Goal: Task Accomplishment & Management: Manage account settings

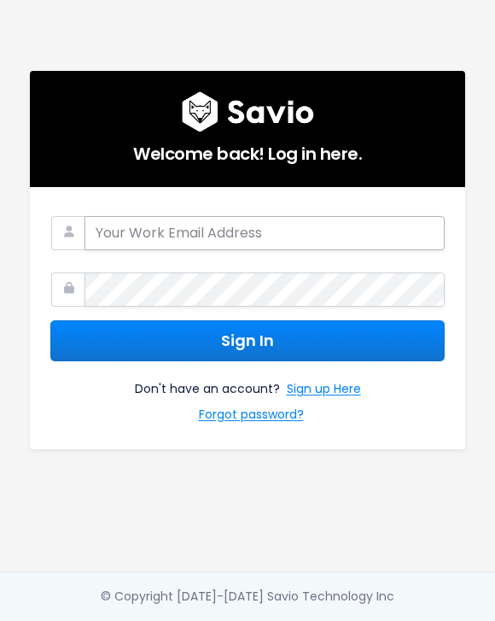
click at [229, 244] on input "email" at bounding box center [265, 233] width 360 height 34
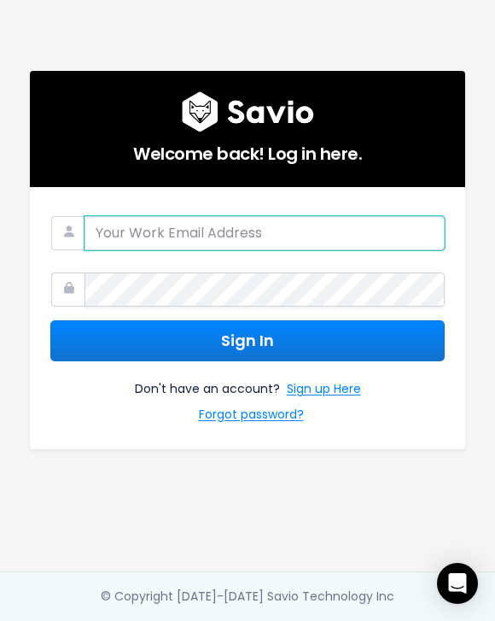
type input "mik.mcguckin@tradifyhq.com"
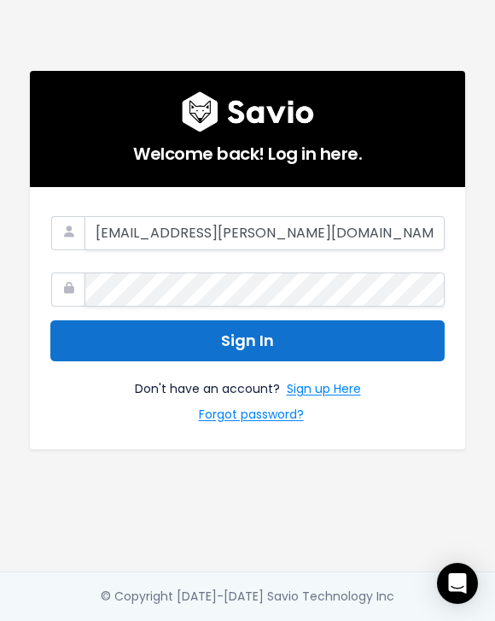
click at [243, 332] on button "Sign In" at bounding box center [247, 341] width 395 height 42
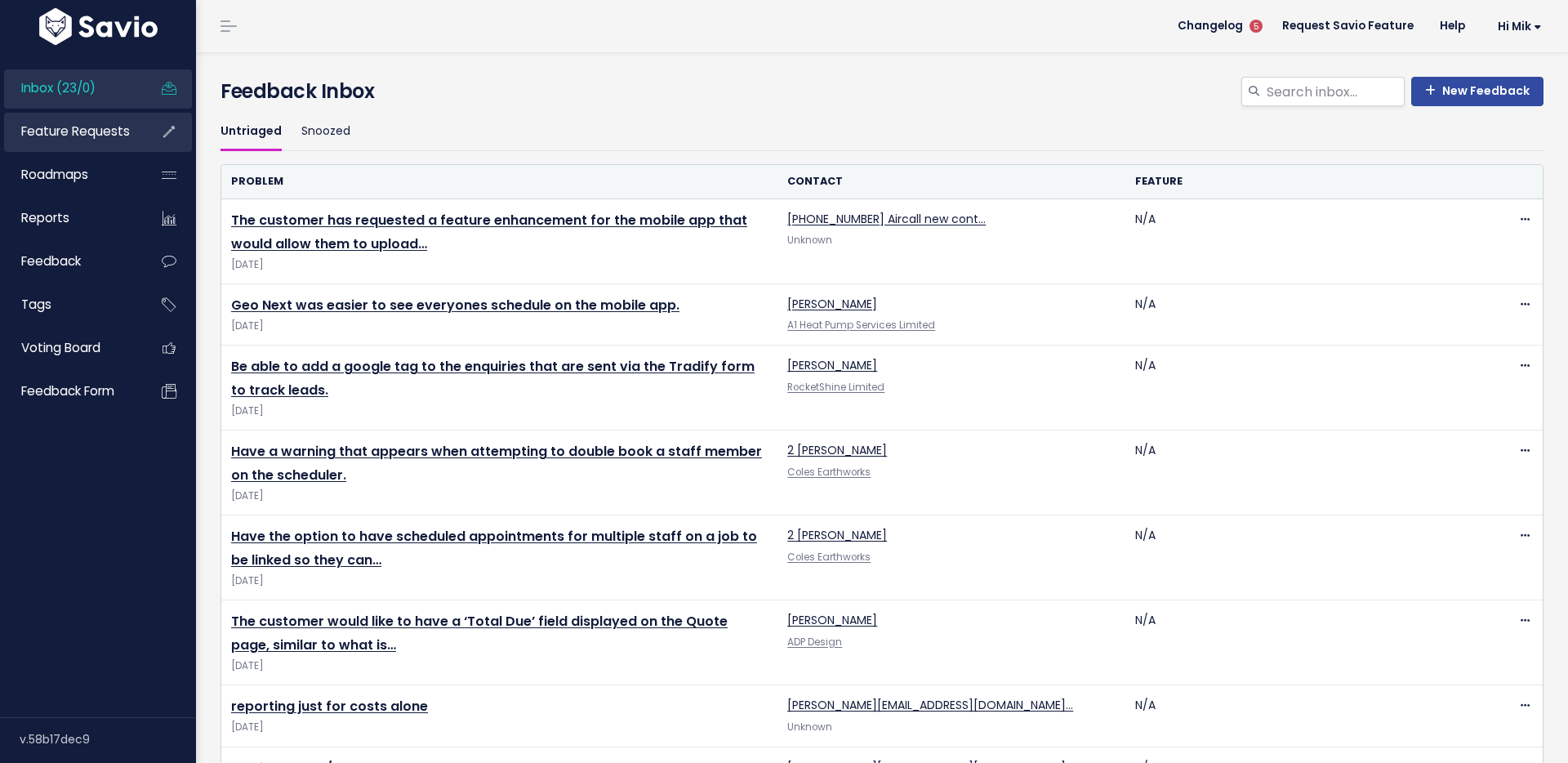
click at [87, 127] on span "Feature Requests" at bounding box center [76, 131] width 109 height 17
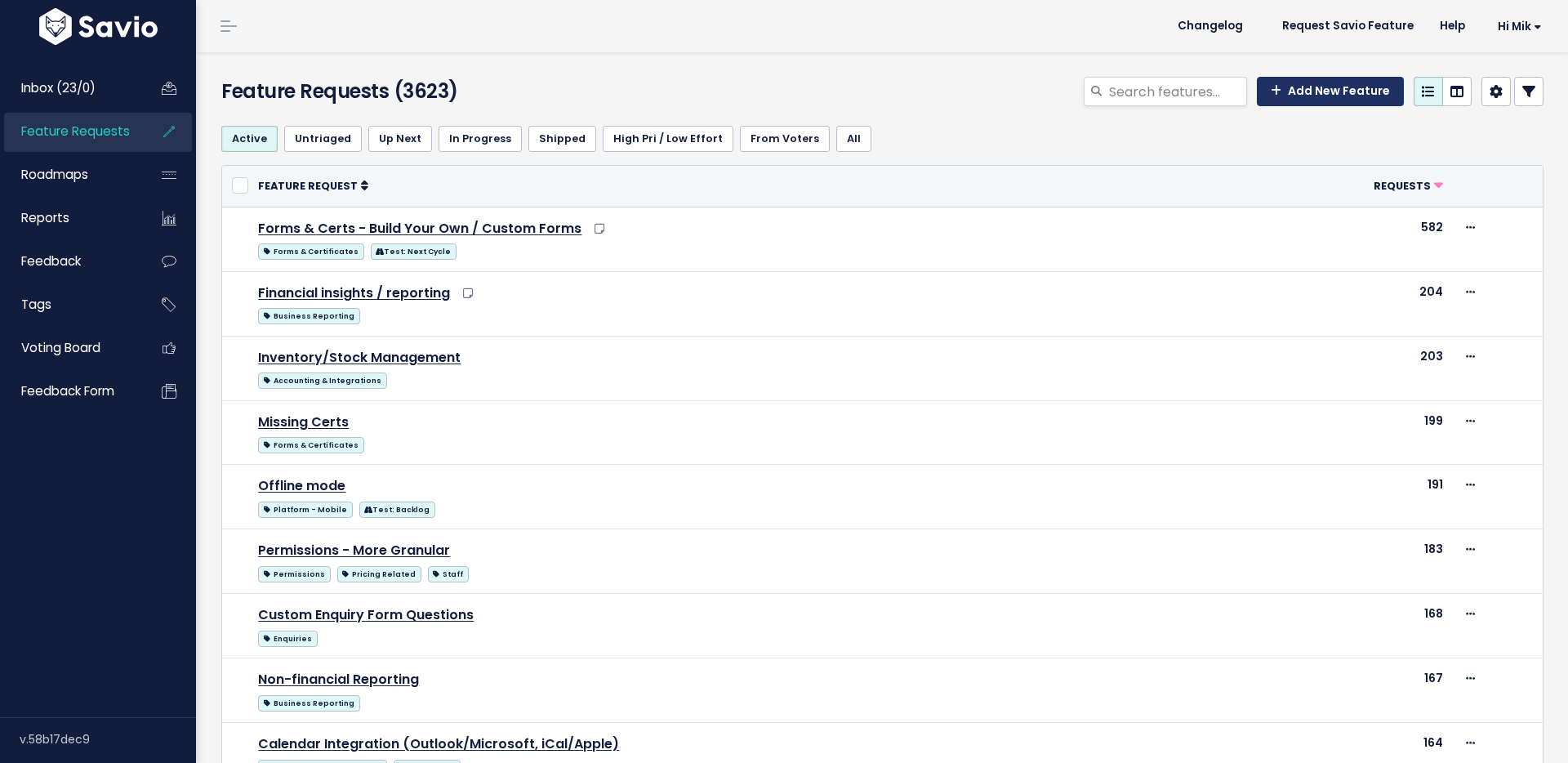
click at [1339, 84] on link "Add New Feature" at bounding box center [1330, 91] width 147 height 30
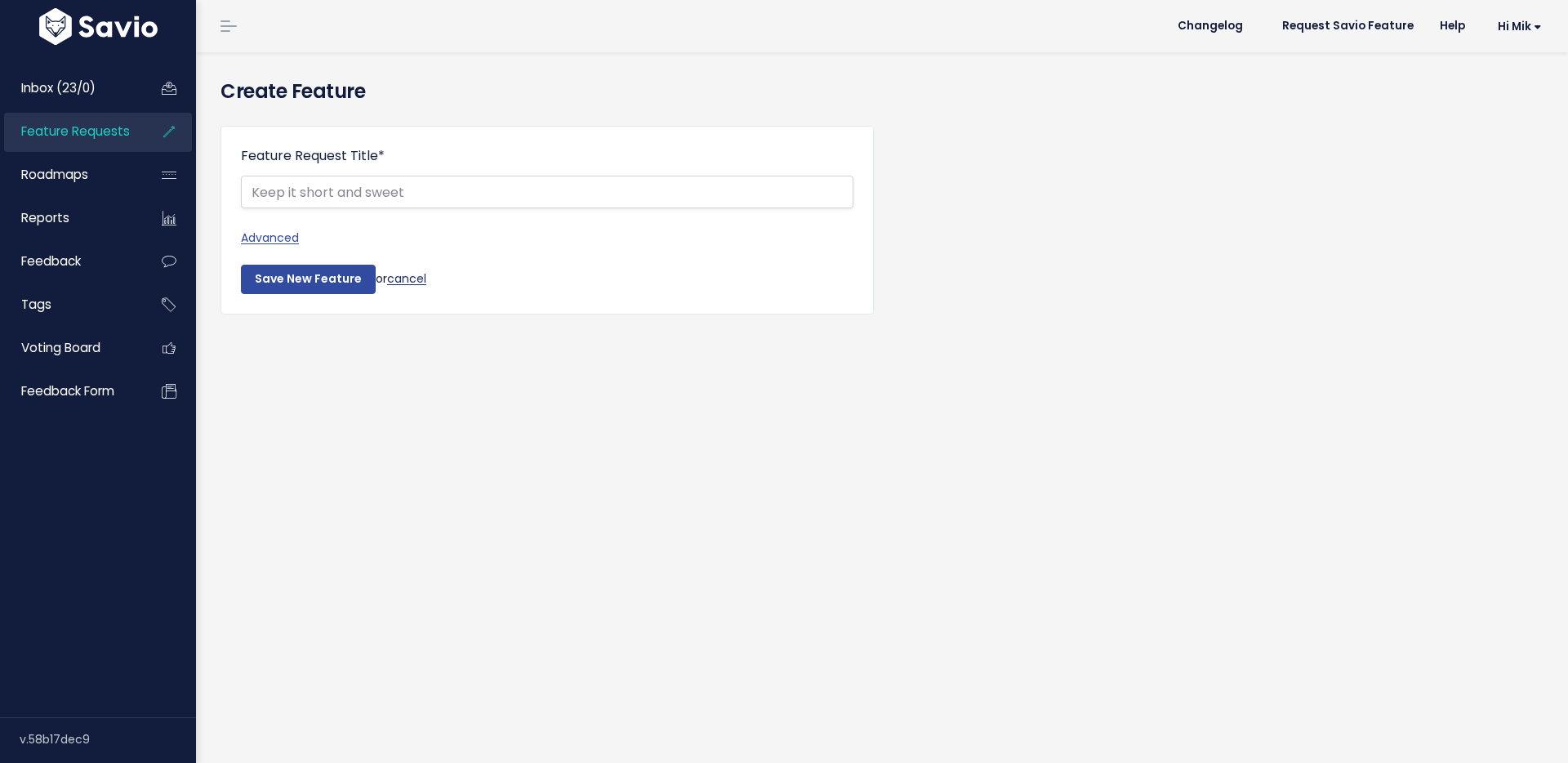
click at [417, 277] on link "cancel" at bounding box center [406, 278] width 39 height 16
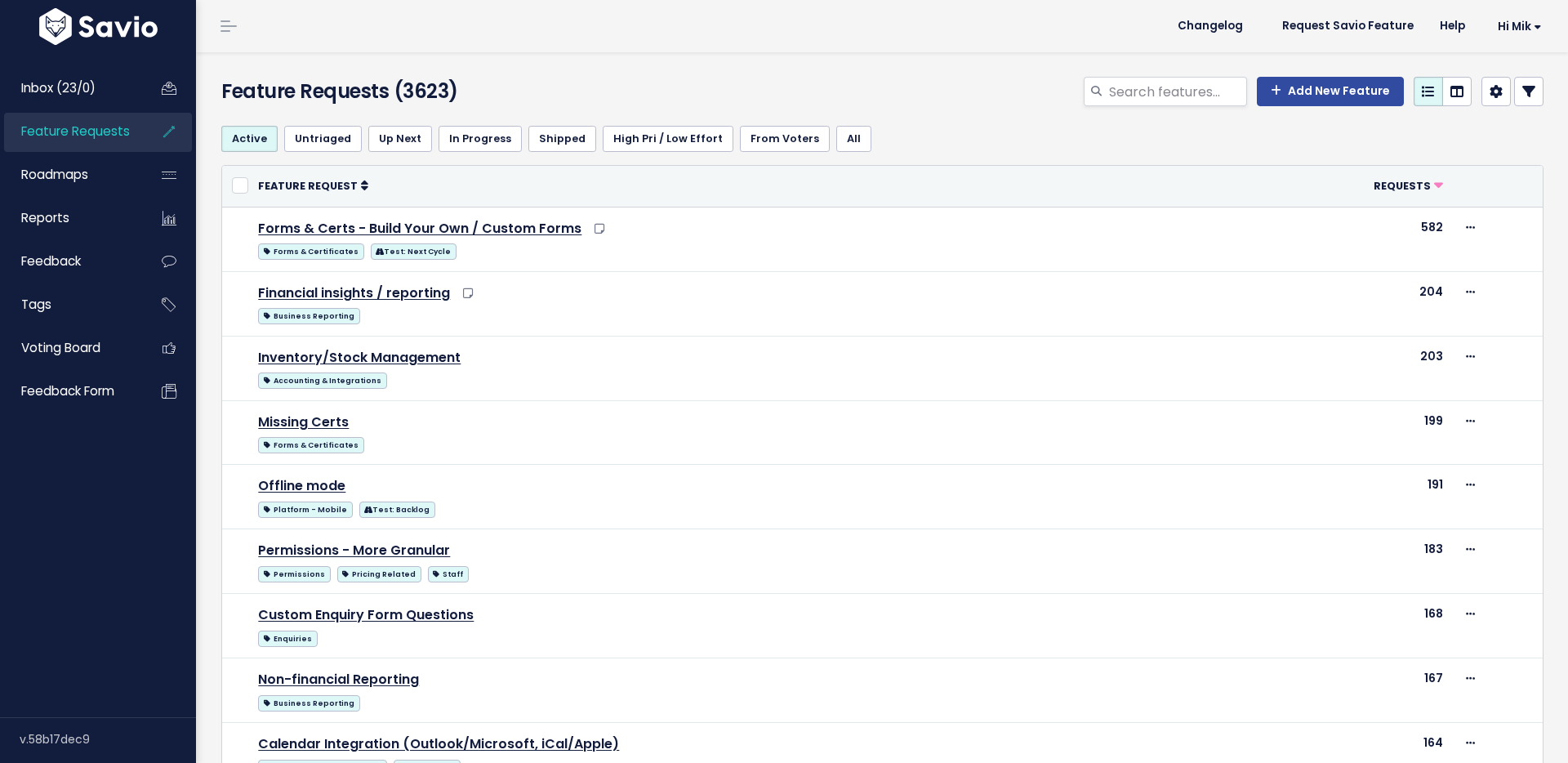
select select
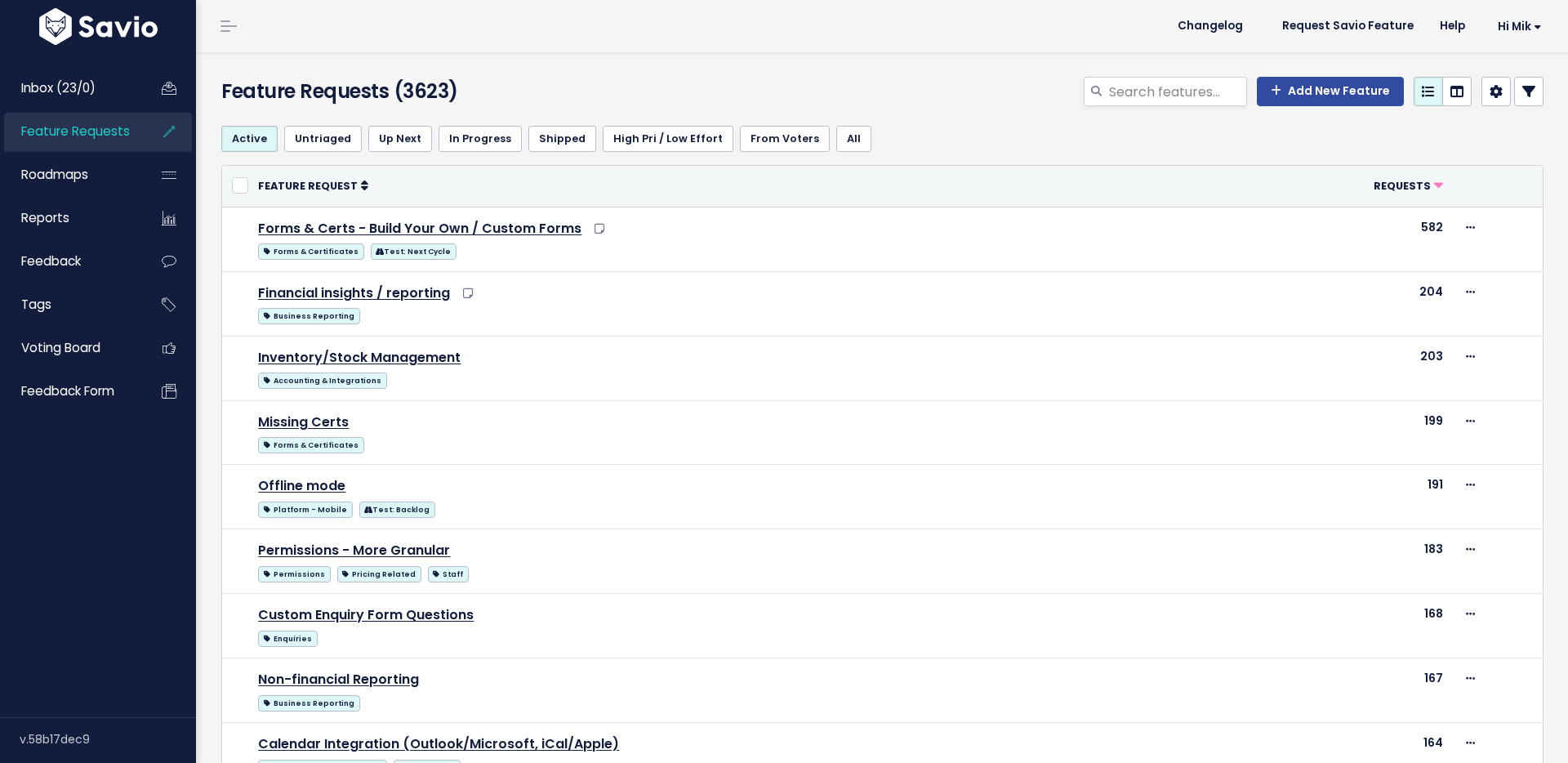
select select
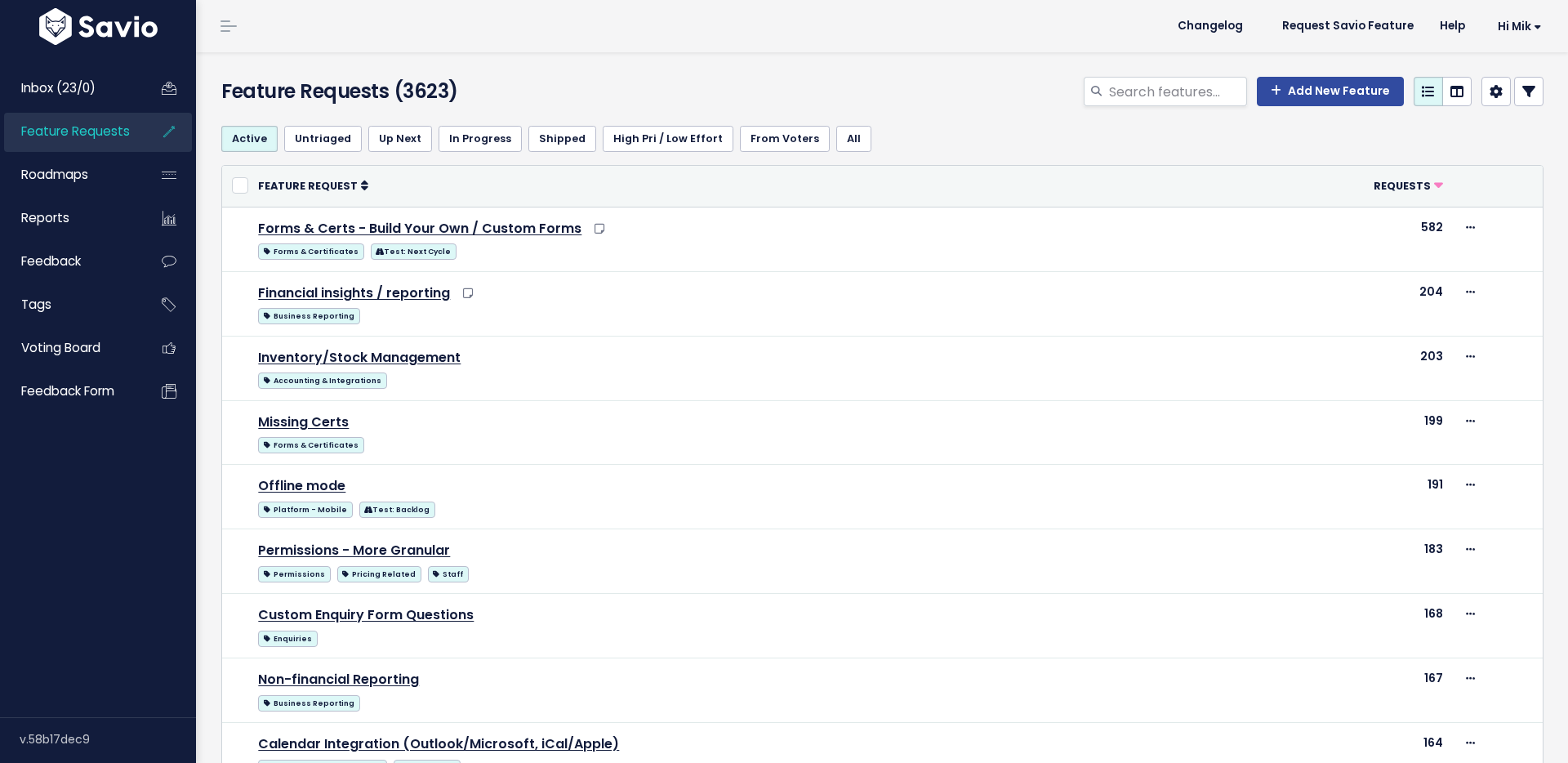
click at [1523, 87] on icon at bounding box center [1529, 92] width 13 height 13
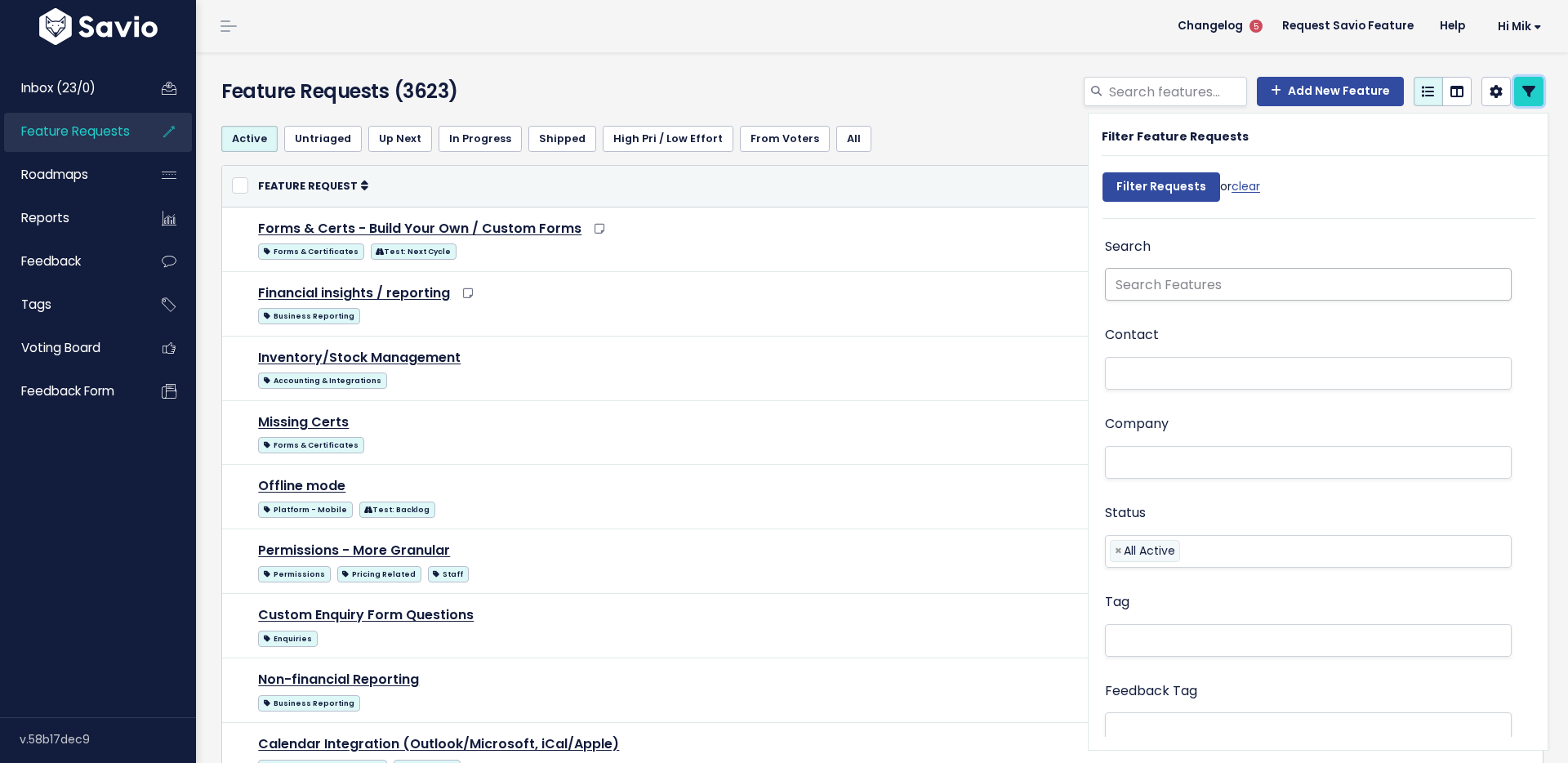
scroll to position [247, 0]
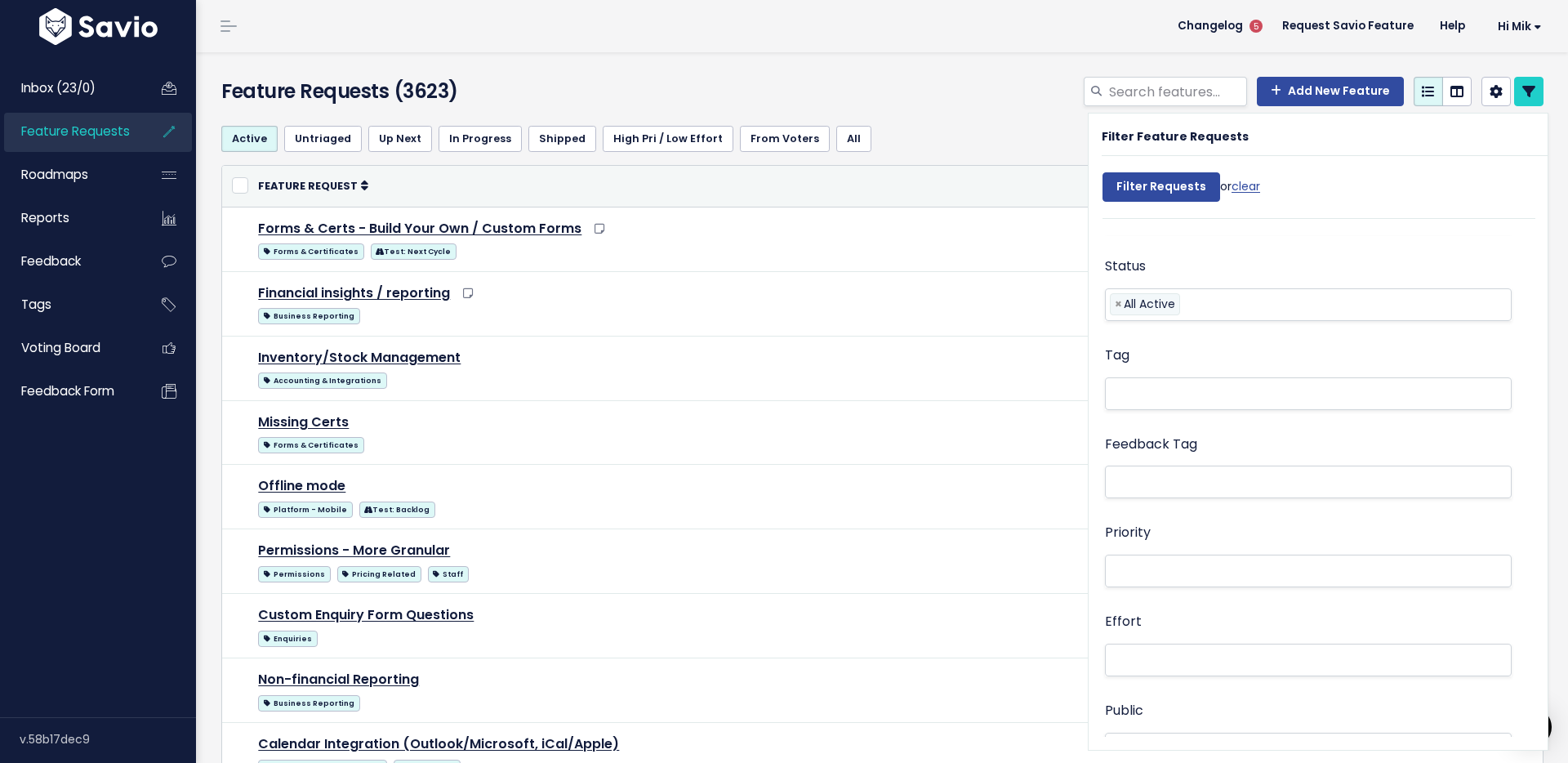
click at [1161, 397] on li at bounding box center [1304, 393] width 389 height 17
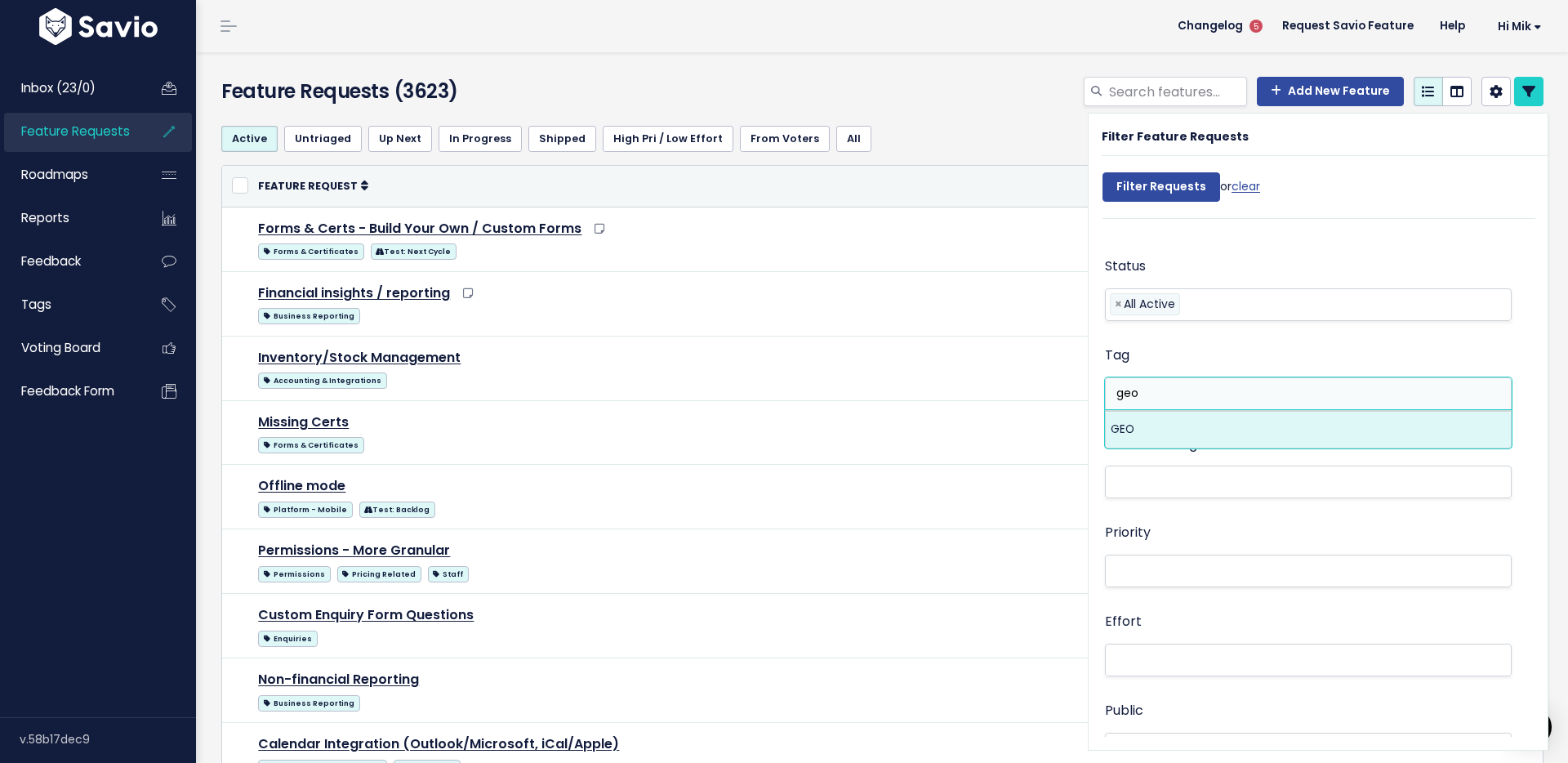
type input "geo"
select select "13383"
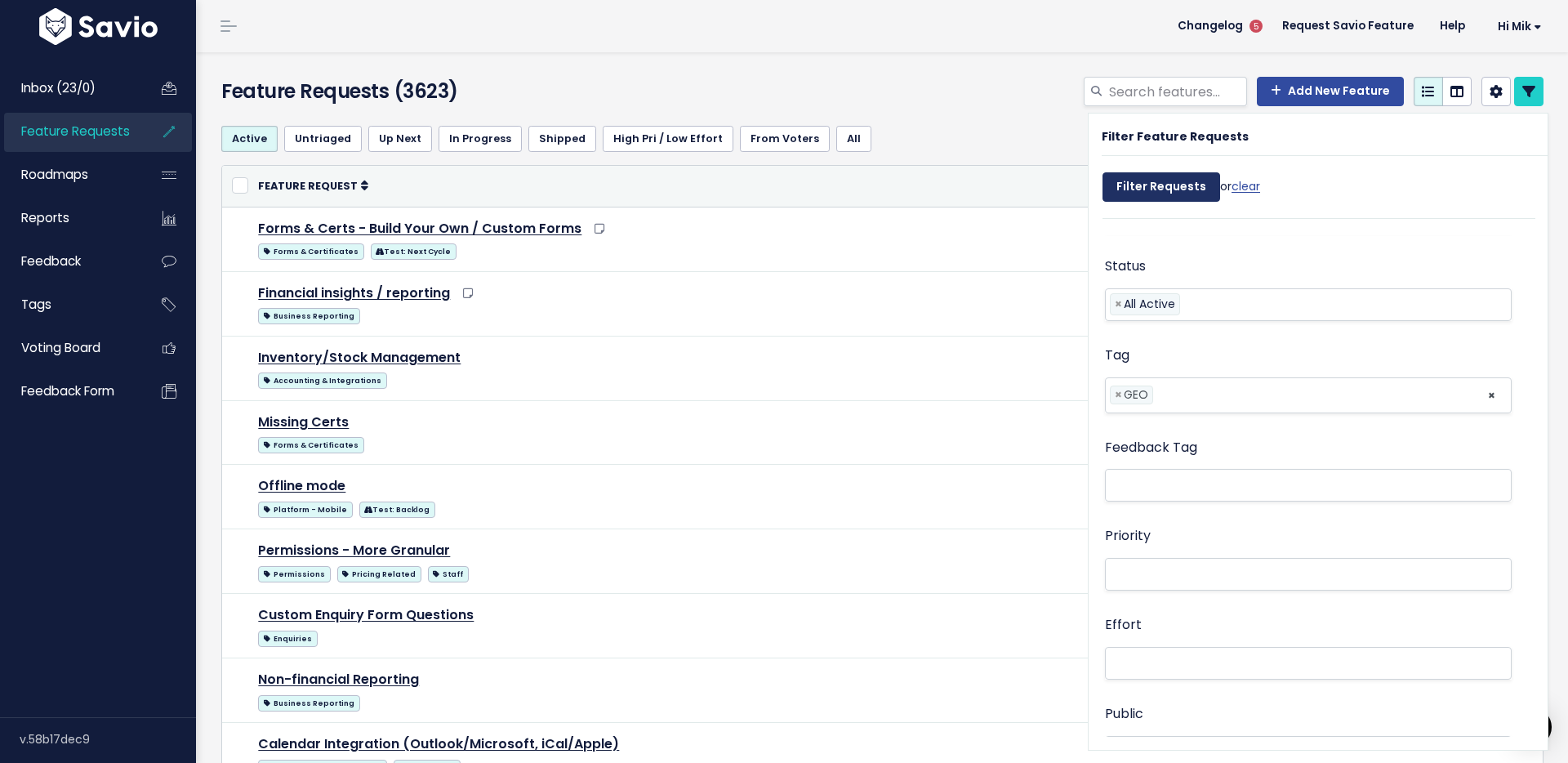
click at [1149, 189] on input "Filter Requests" at bounding box center [1161, 186] width 118 height 30
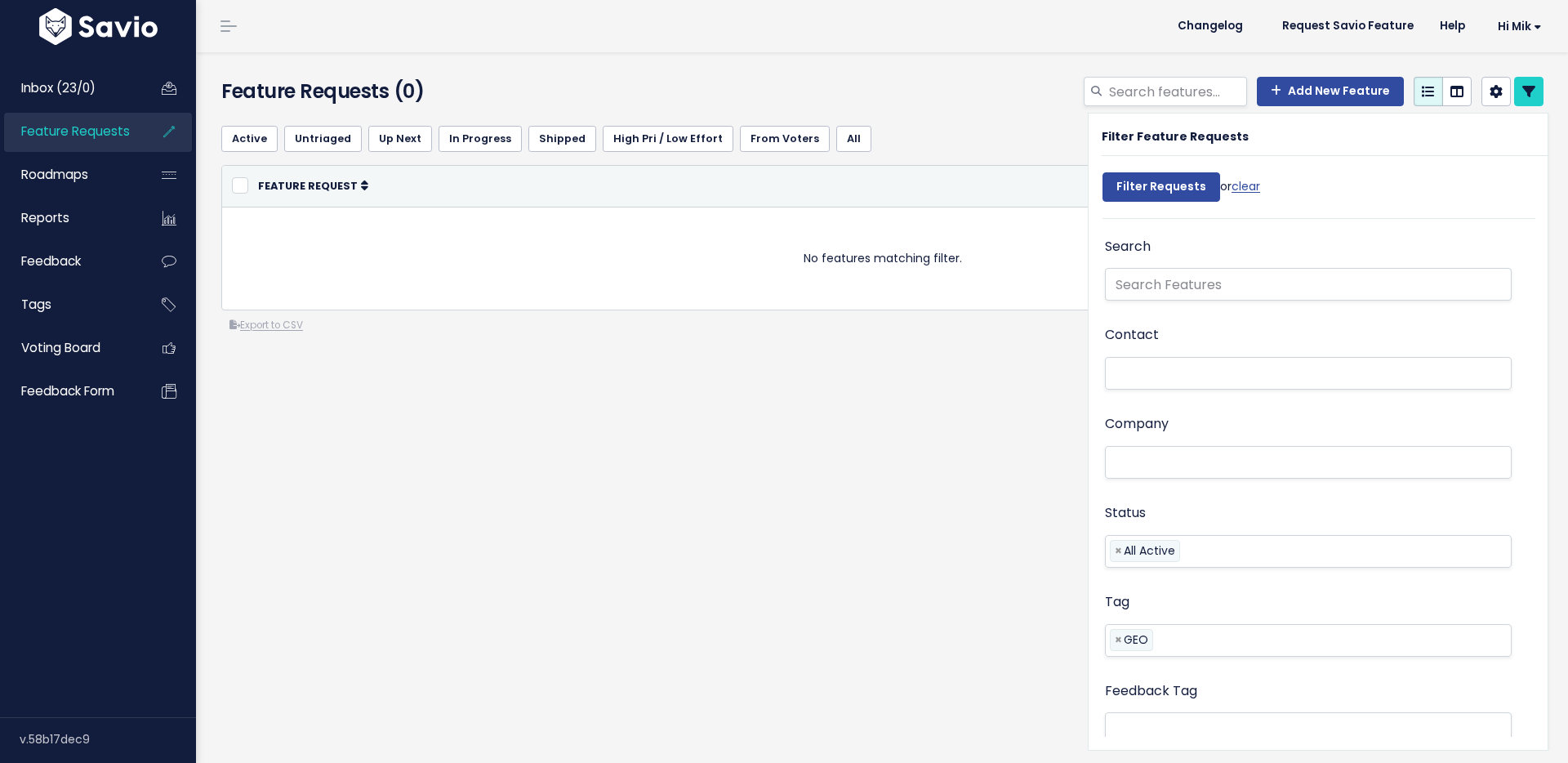
select select
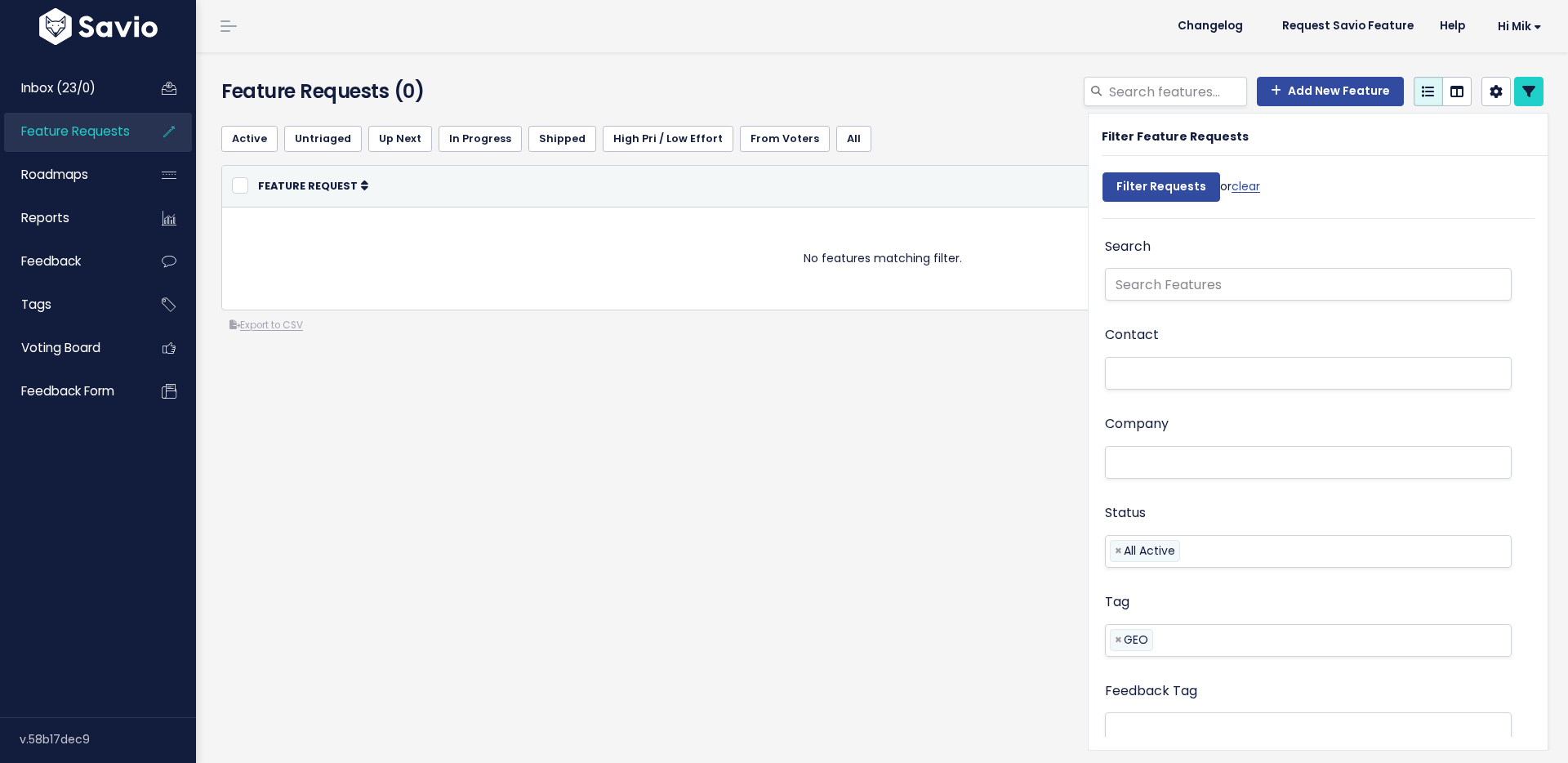
select select
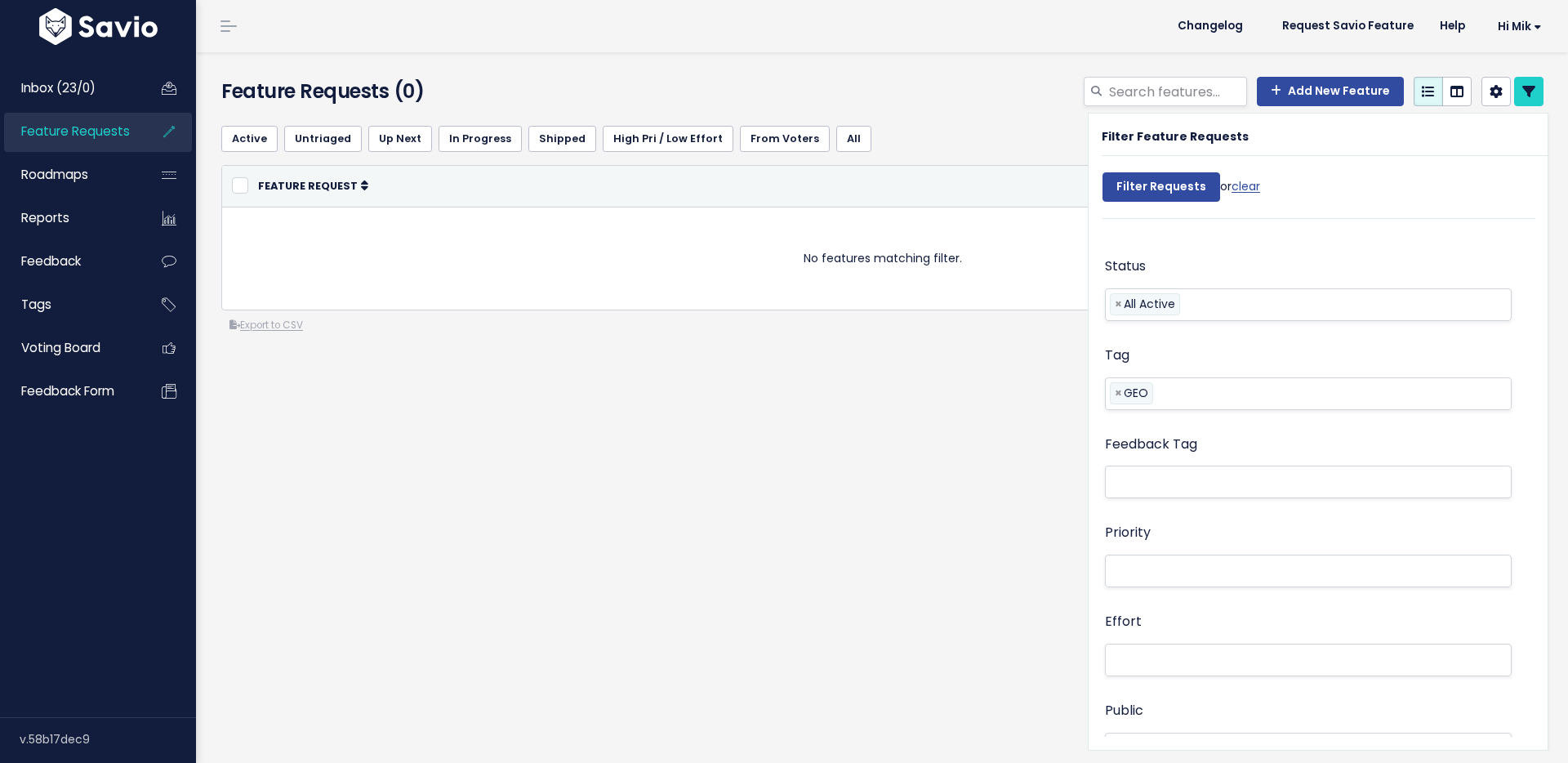
scroll to position [326, 0]
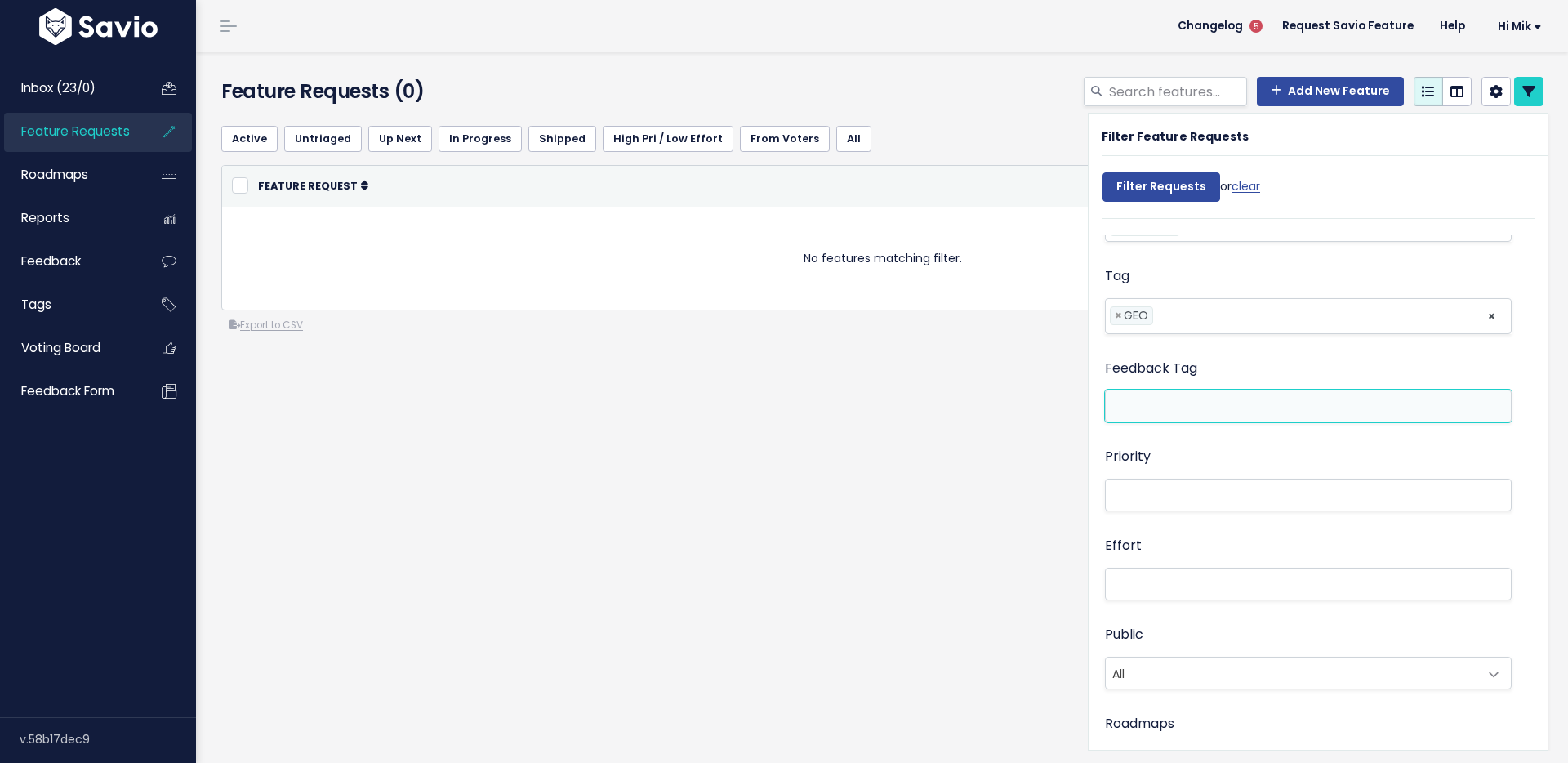
click at [1185, 400] on li at bounding box center [1304, 406] width 389 height 17
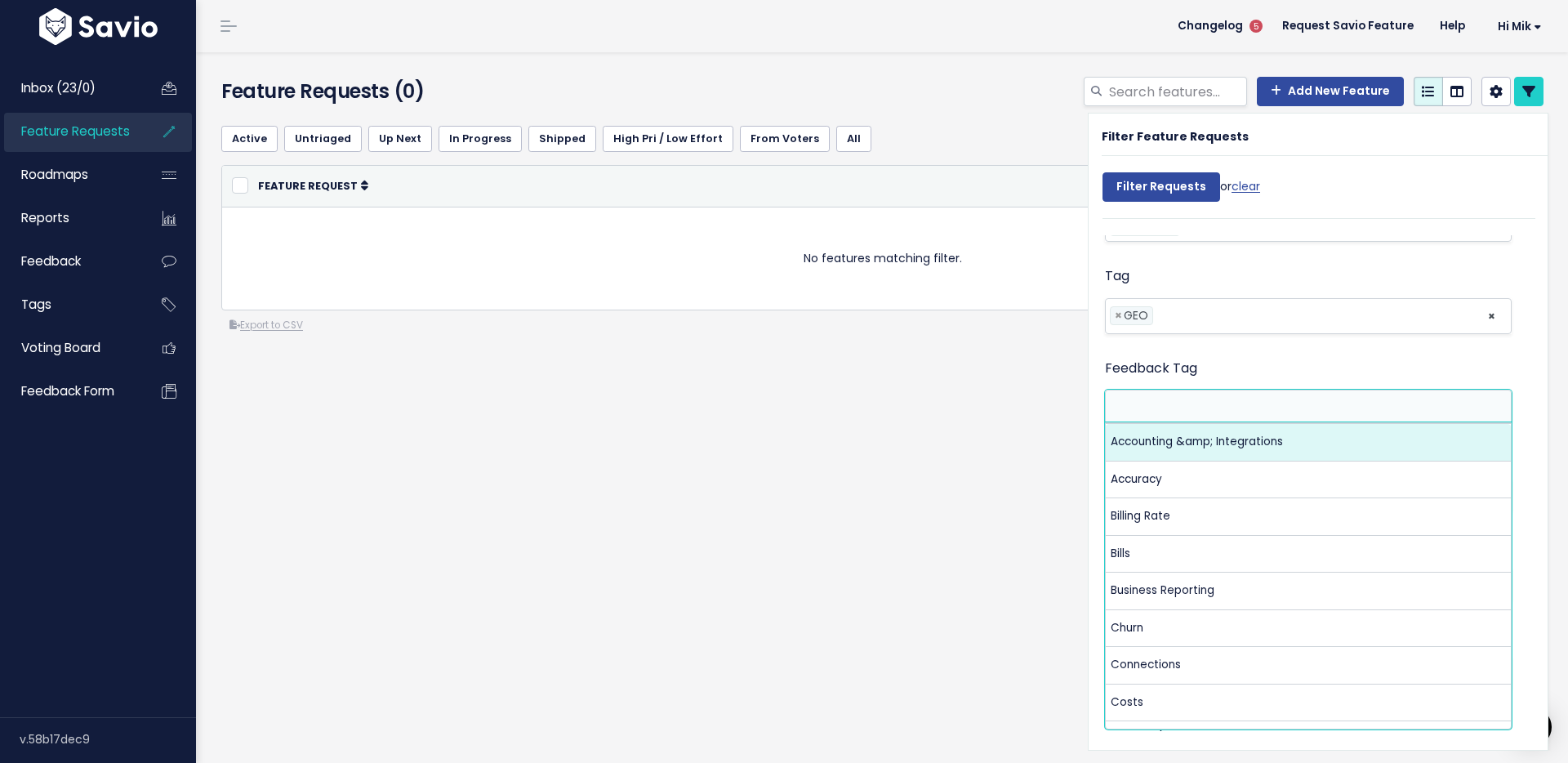
drag, startPoint x: 1120, startPoint y: 317, endPoint x: 1122, endPoint y: 328, distance: 11.2
click at [1120, 317] on span "×" at bounding box center [1119, 316] width 8 height 17
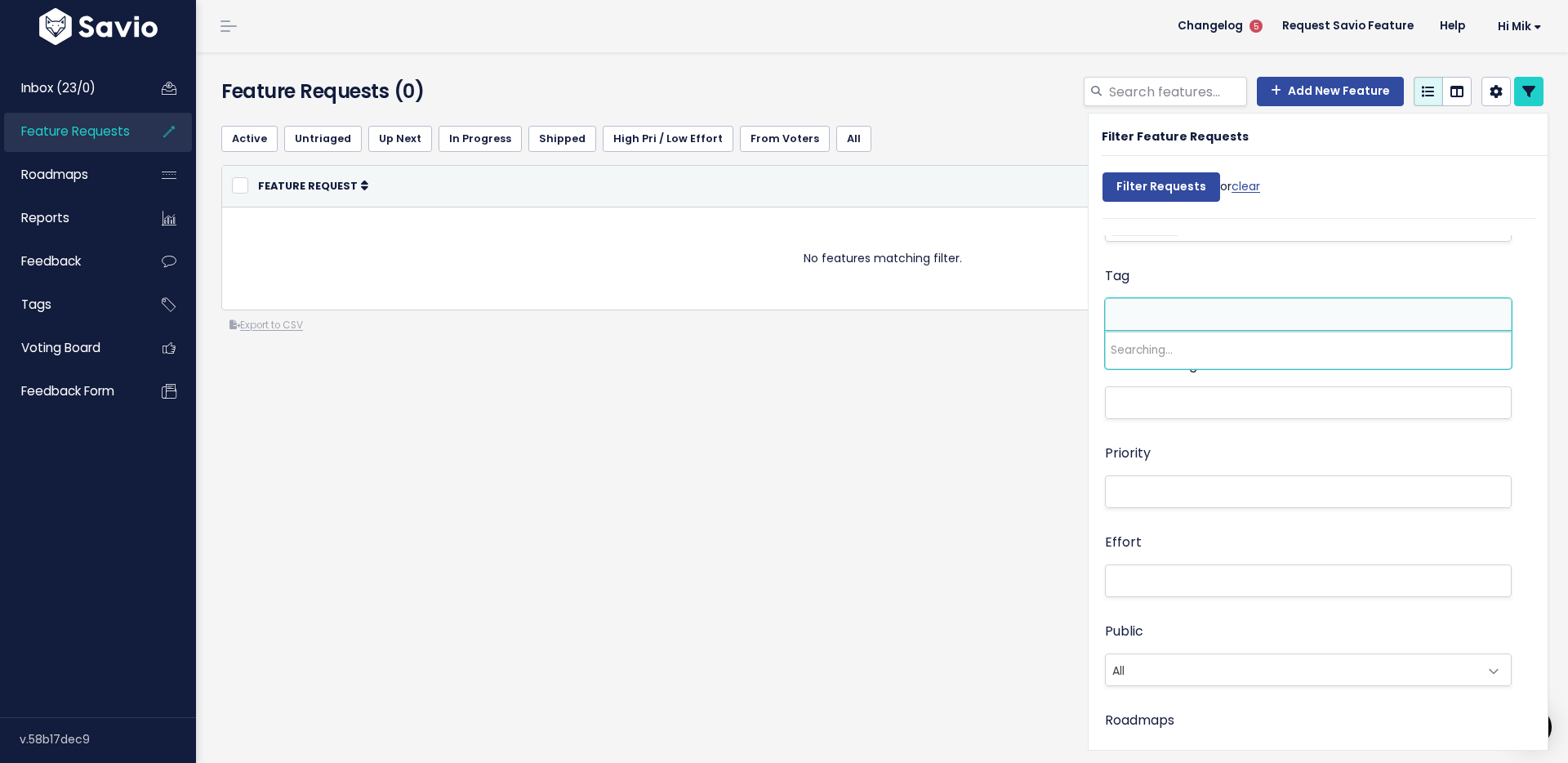
select select "8462"
click at [1156, 408] on li at bounding box center [1304, 406] width 389 height 17
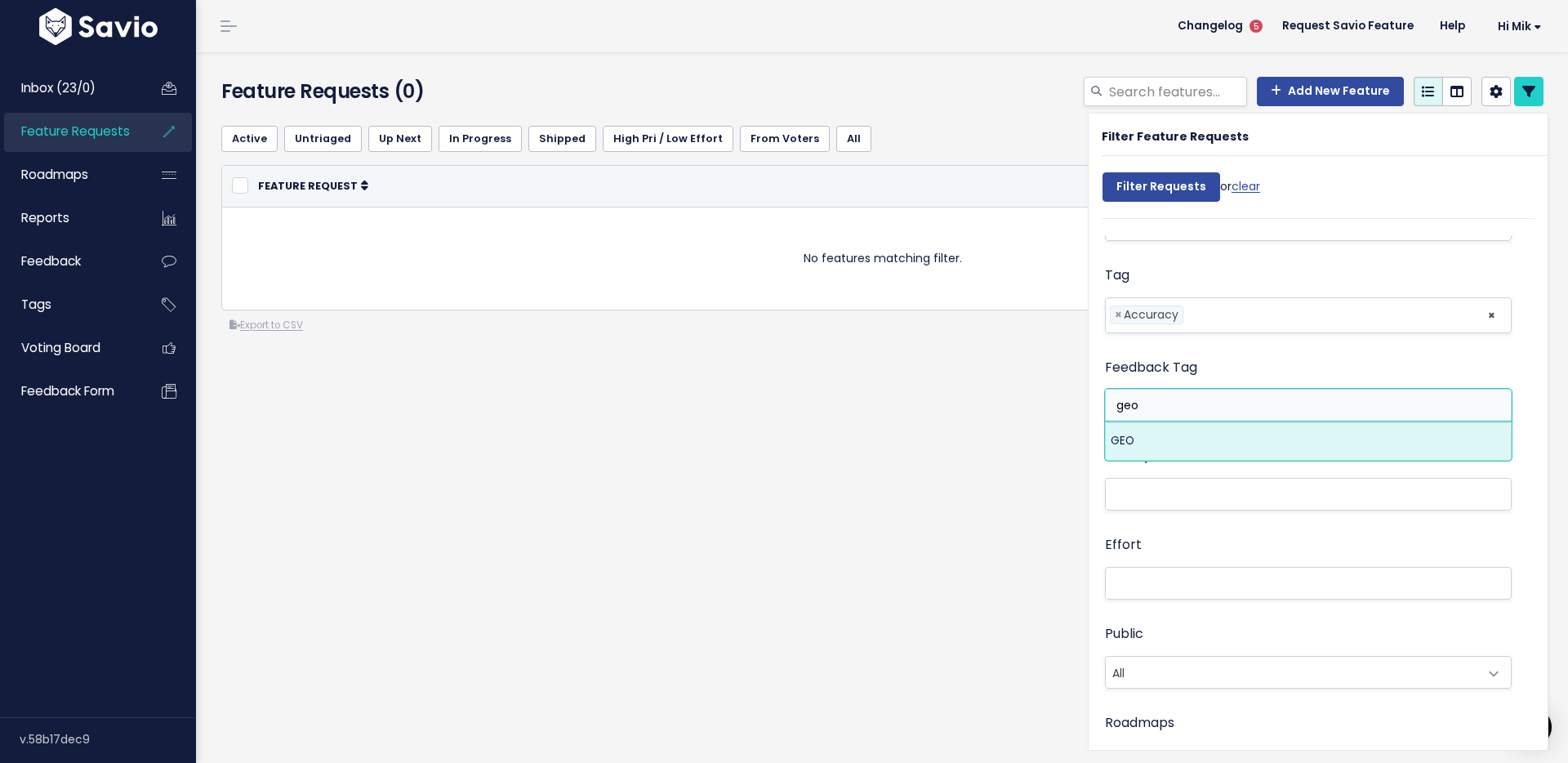
type input "geo"
select select "13383"
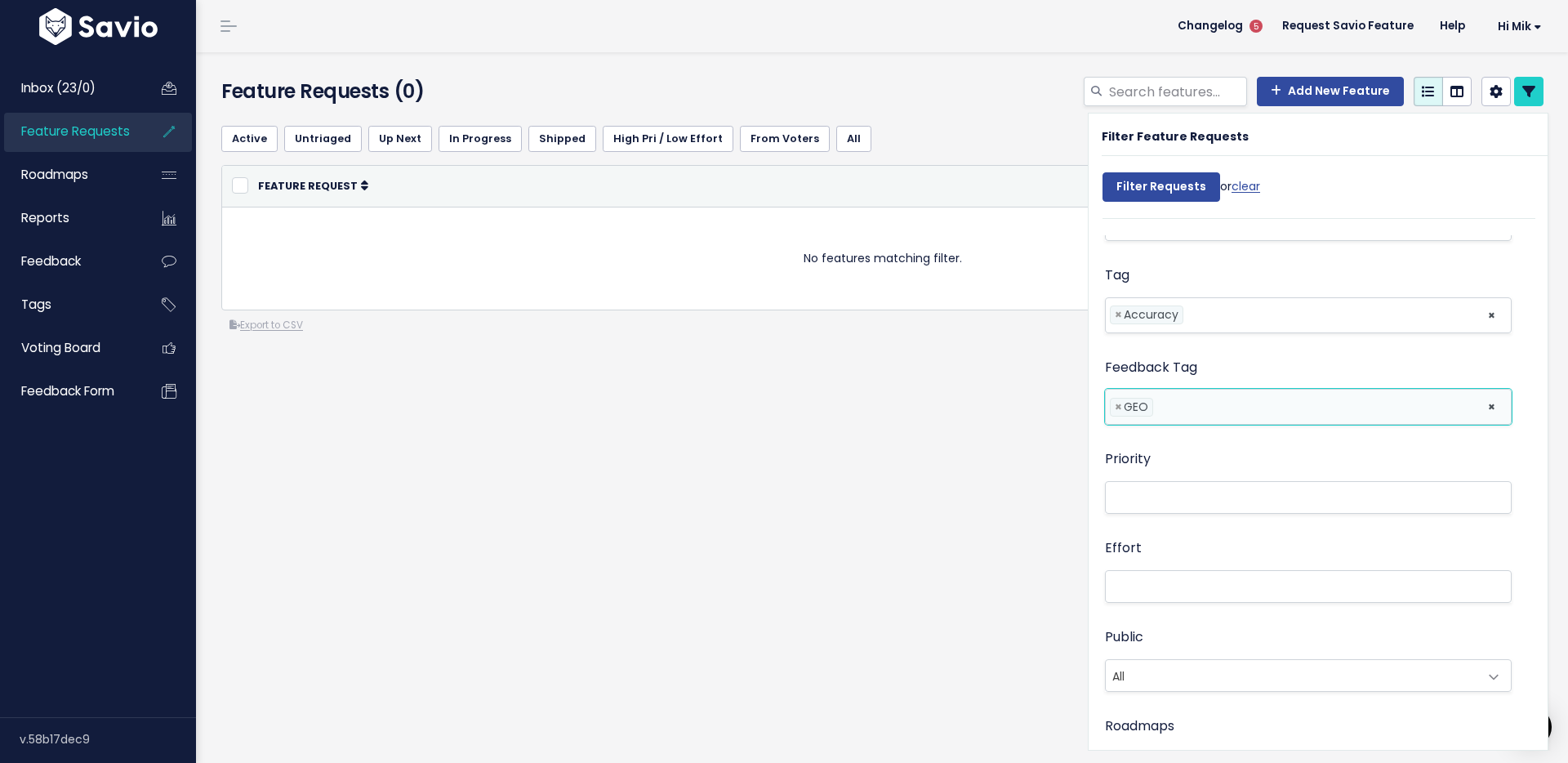
select select
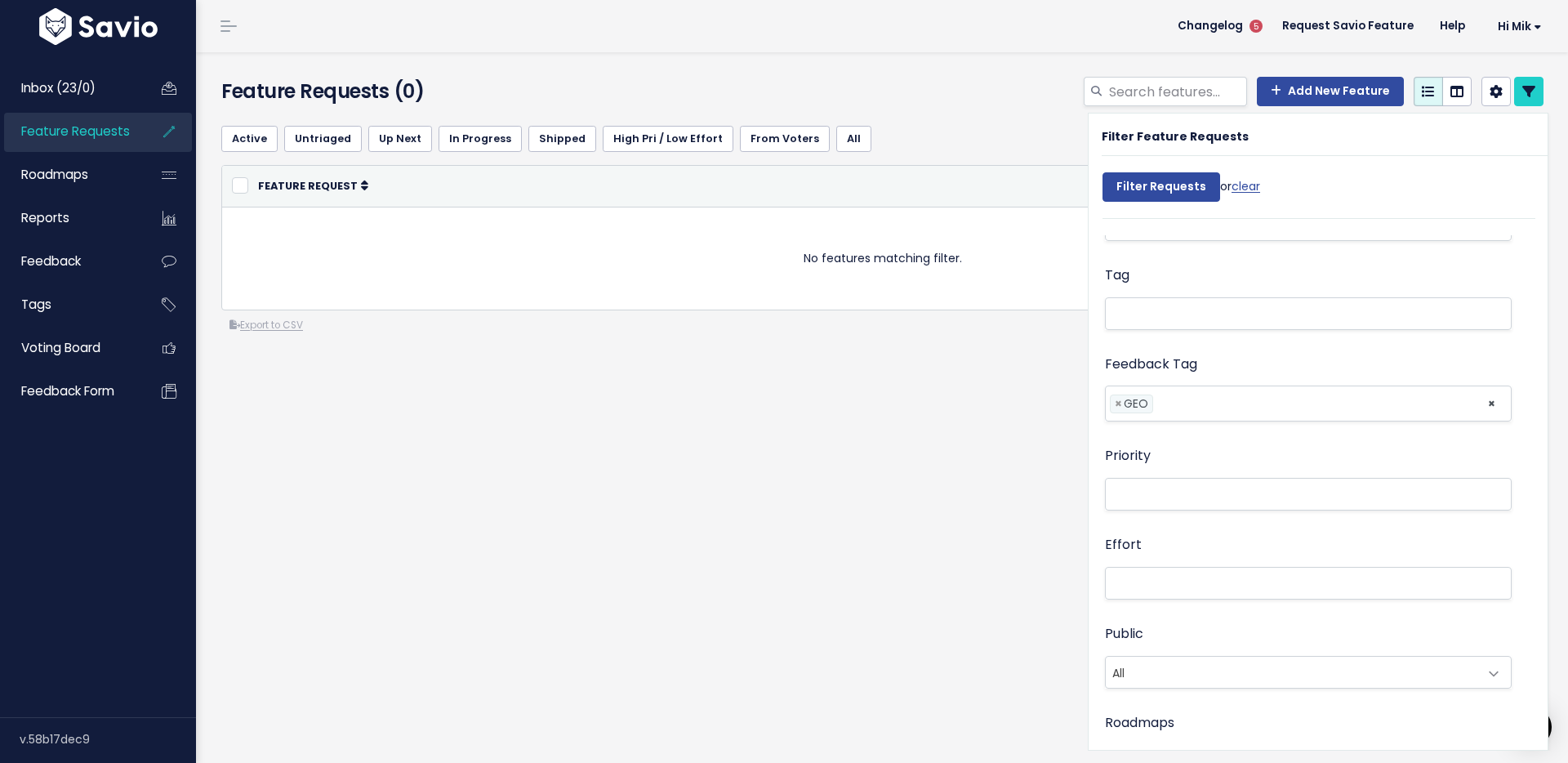
click at [1525, 308] on div "Search Contact Company Status All Active Untriaged Under Consideration Planned …" at bounding box center [1312, 486] width 446 height 501
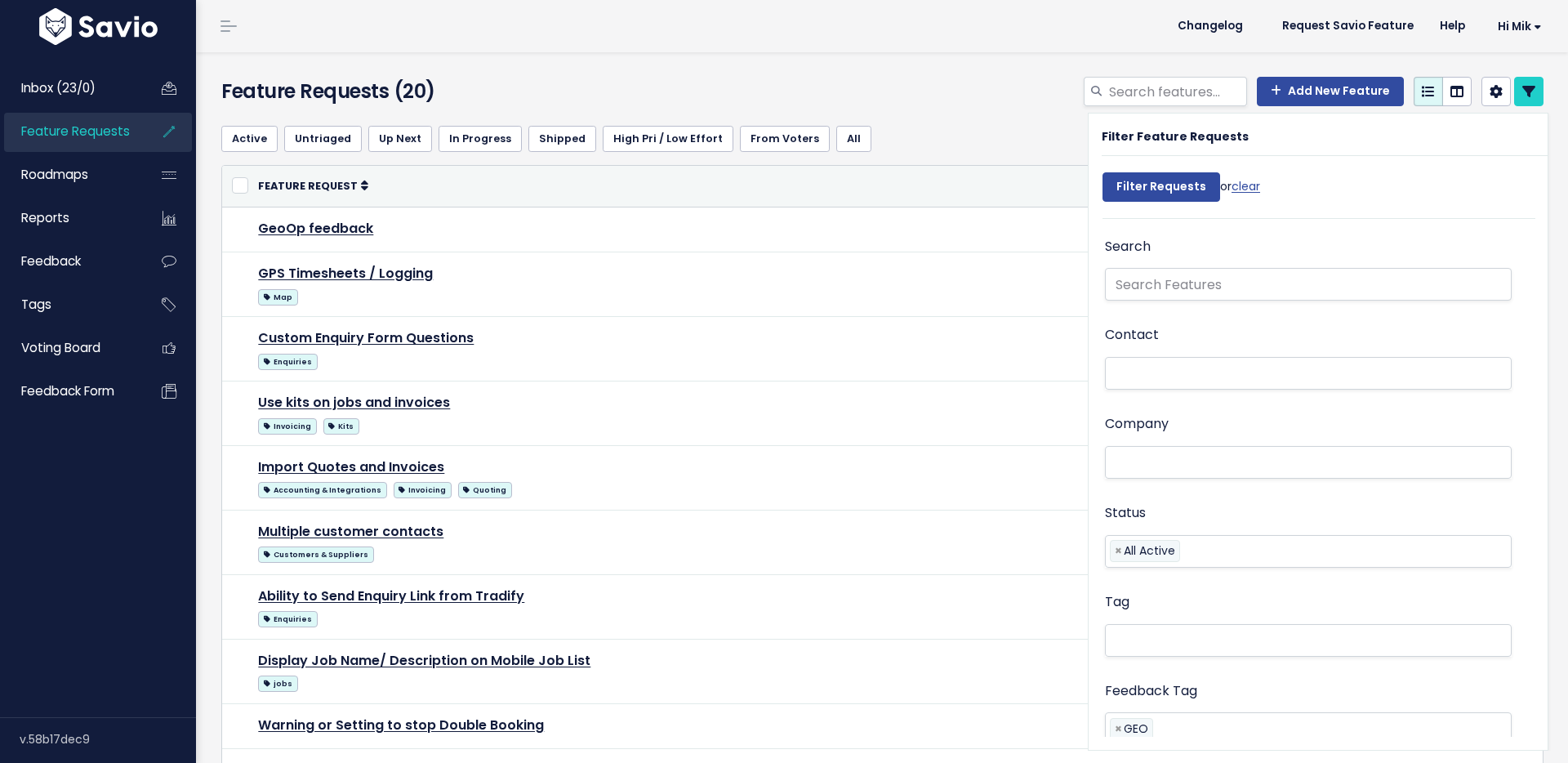
select select
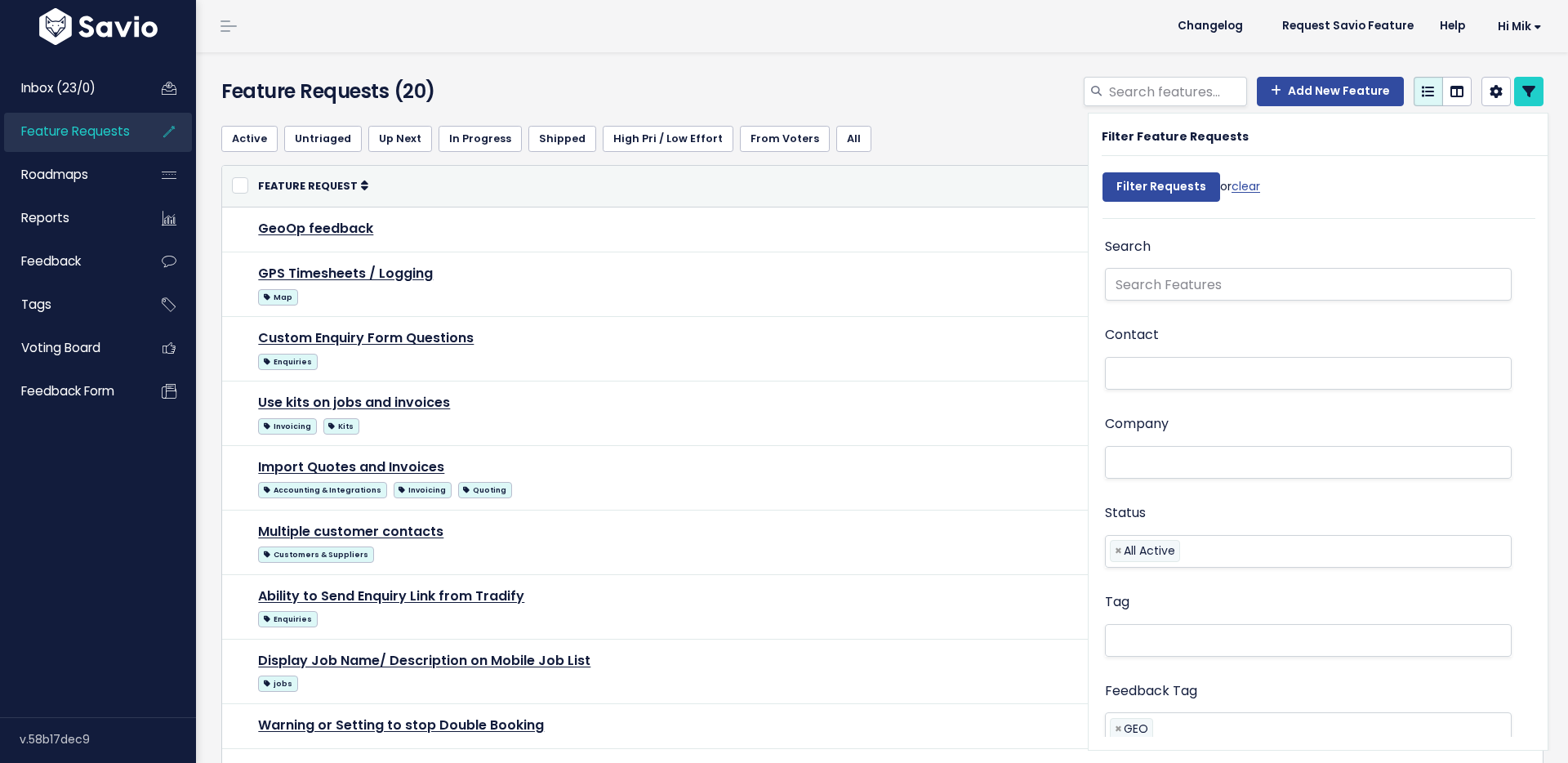
select select
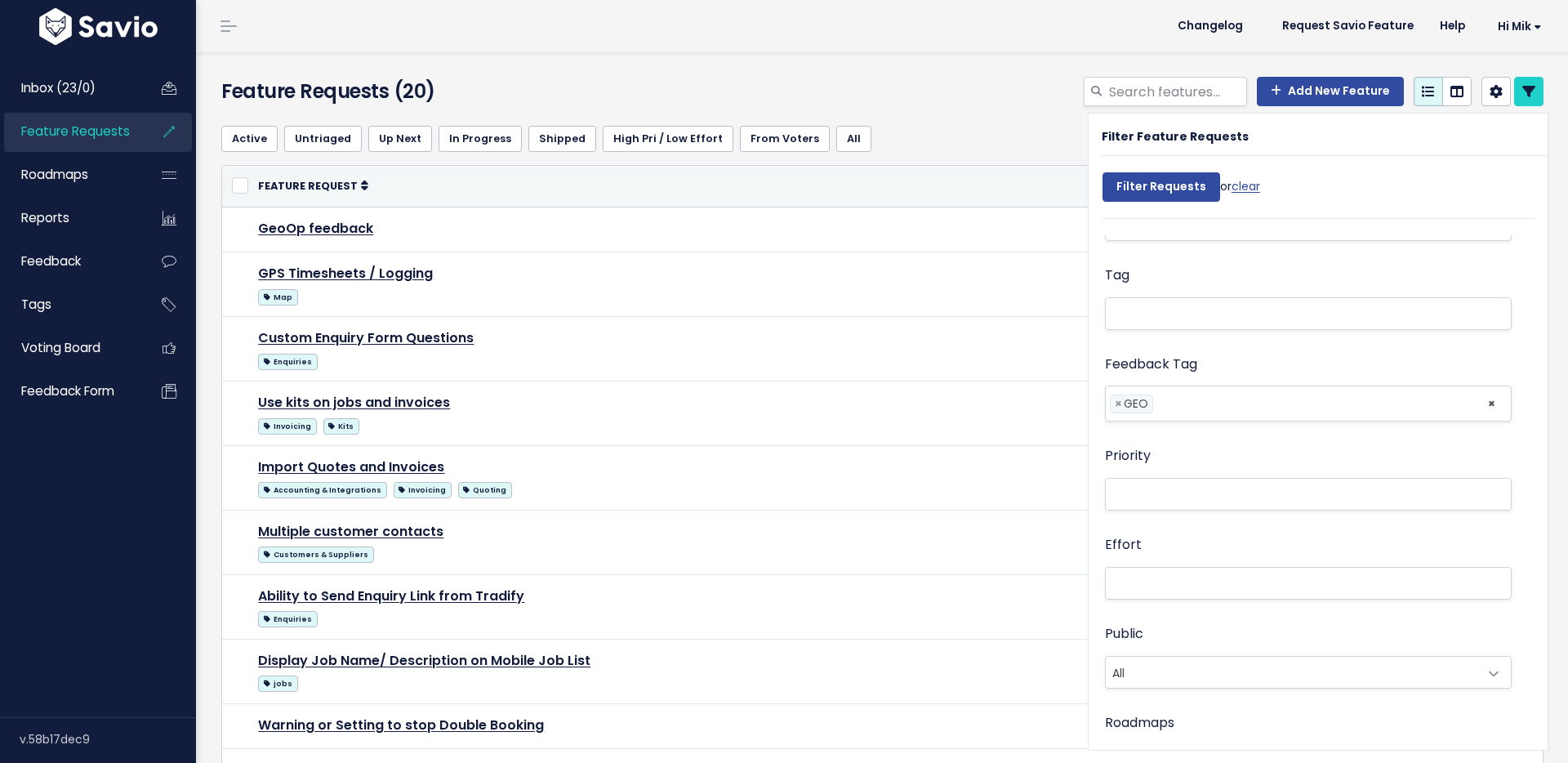
scroll to position [405, 0]
click at [1529, 94] on icon at bounding box center [1529, 92] width 13 height 13
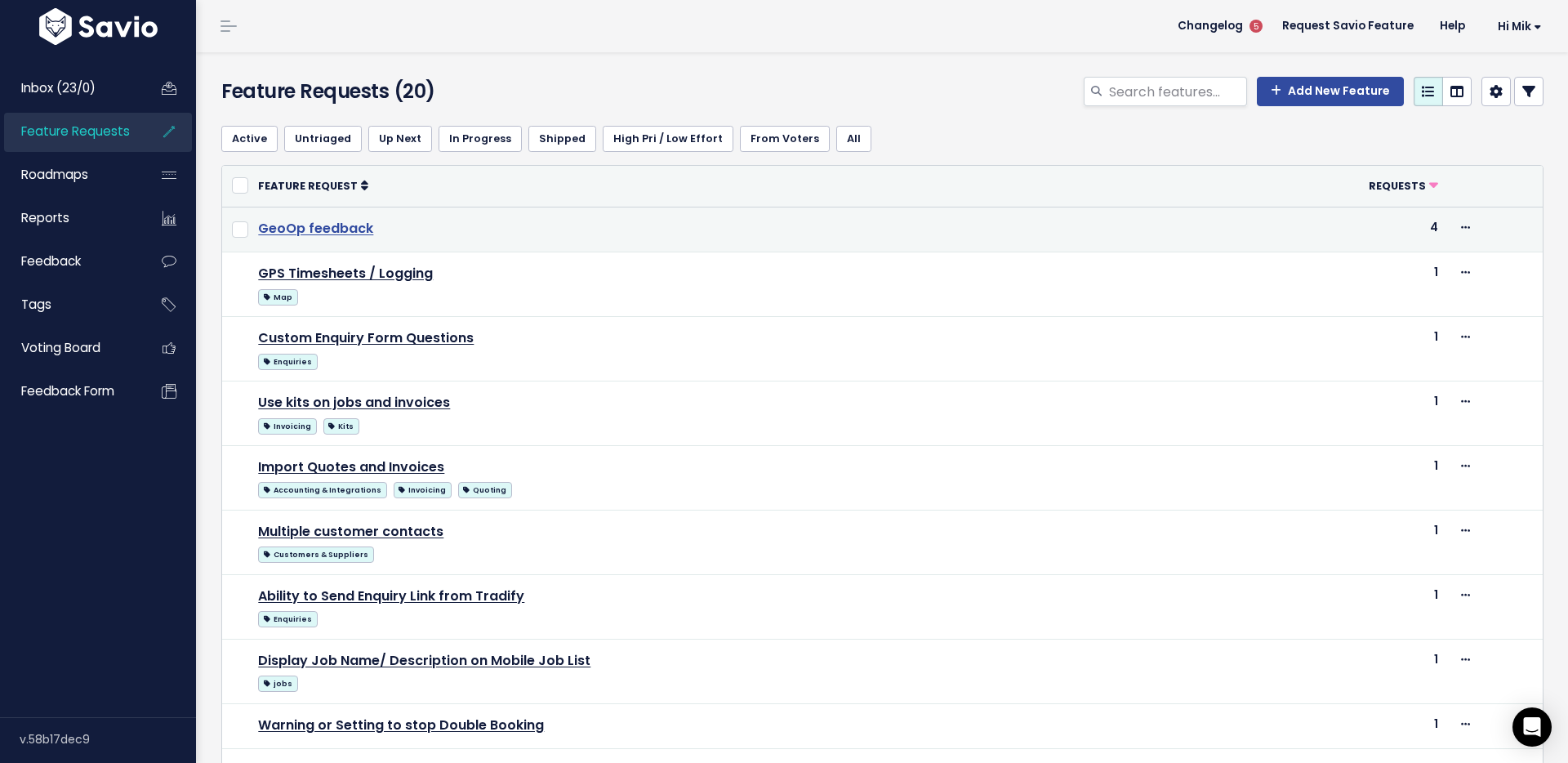
click at [345, 228] on link "GeoOp feedback" at bounding box center [316, 229] width 115 height 19
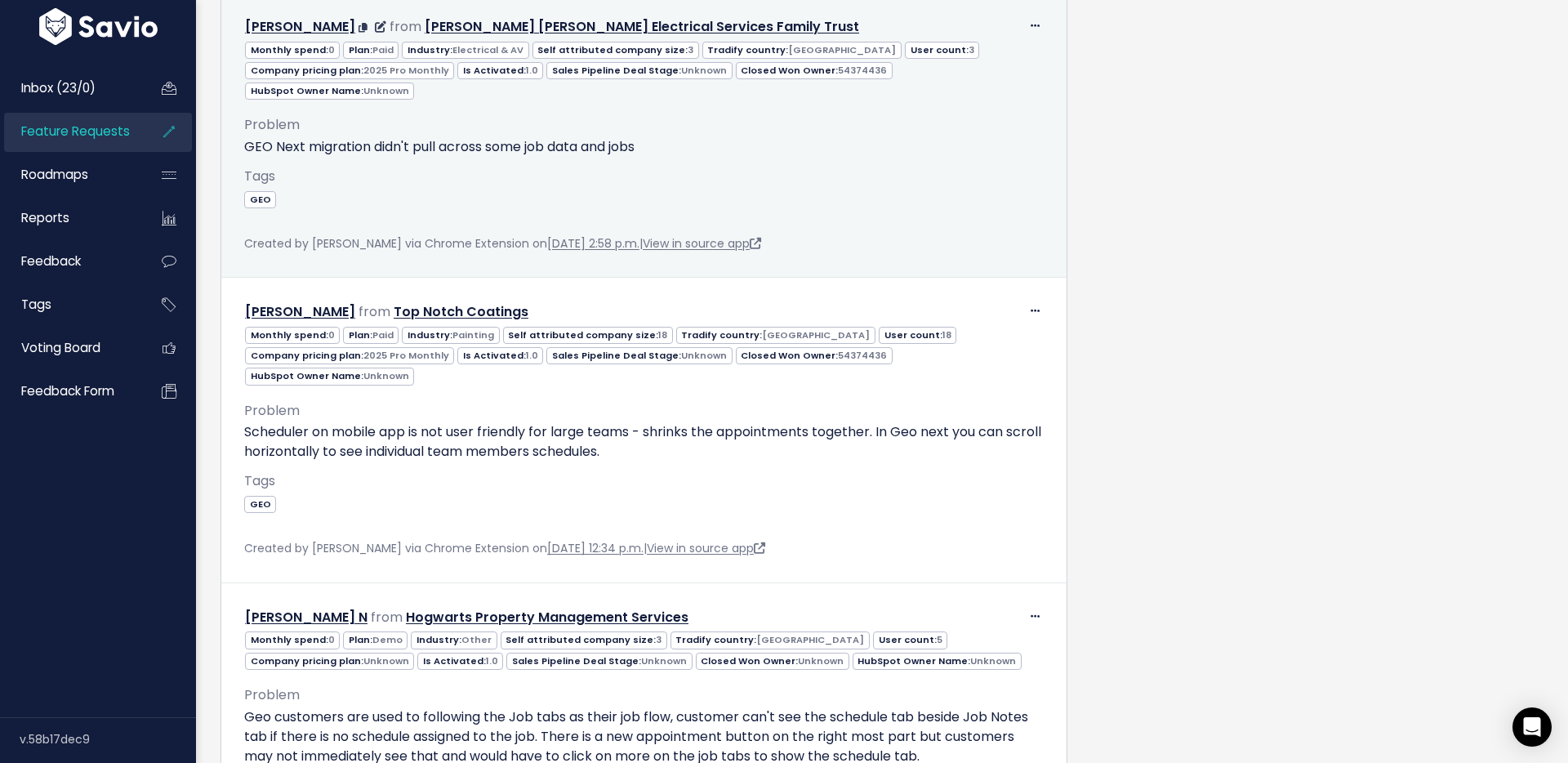
scroll to position [1077, 0]
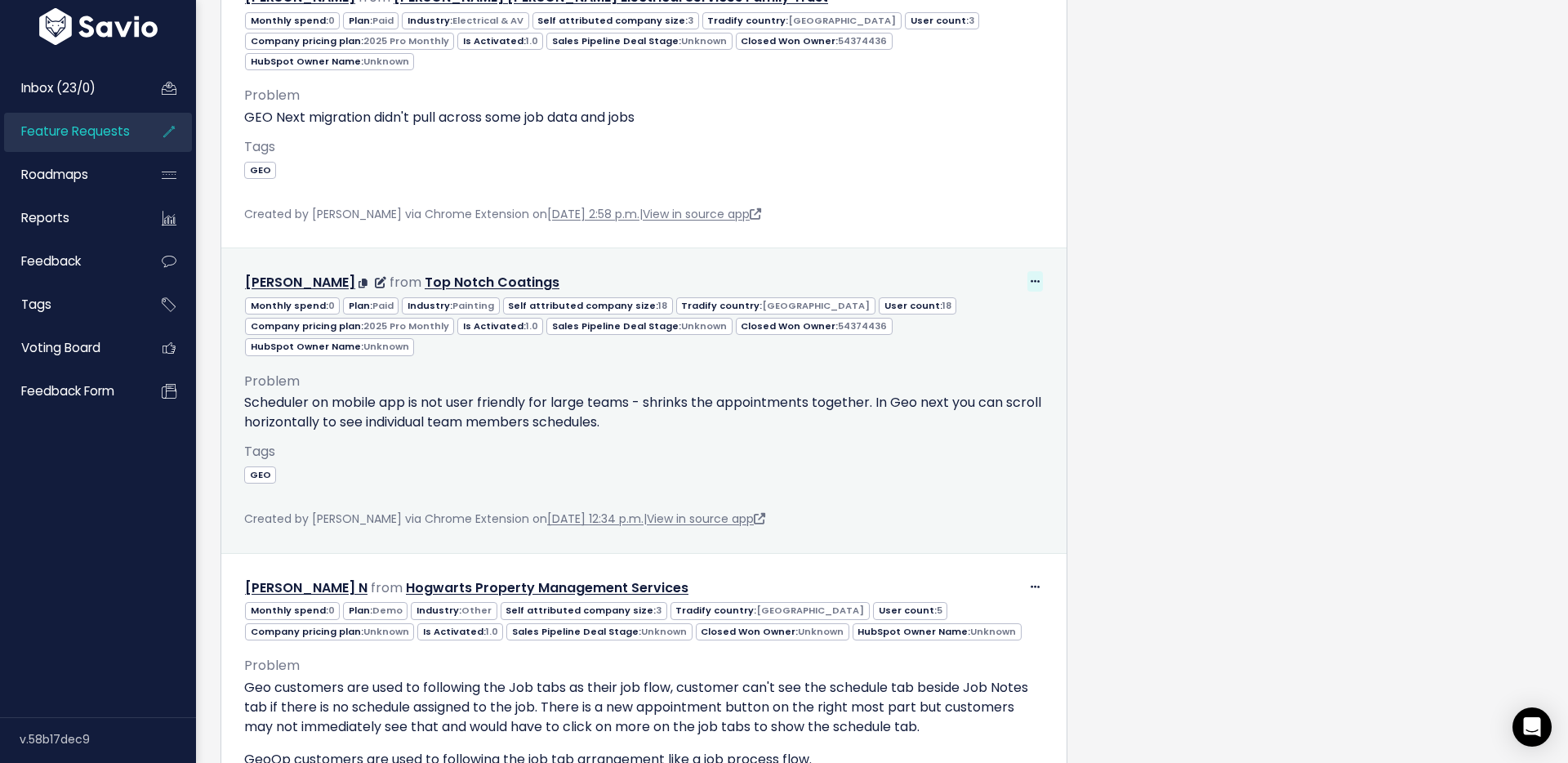
click at [1036, 277] on icon at bounding box center [1034, 282] width 9 height 11
click at [998, 311] on link "Edit" at bounding box center [993, 326] width 118 height 32
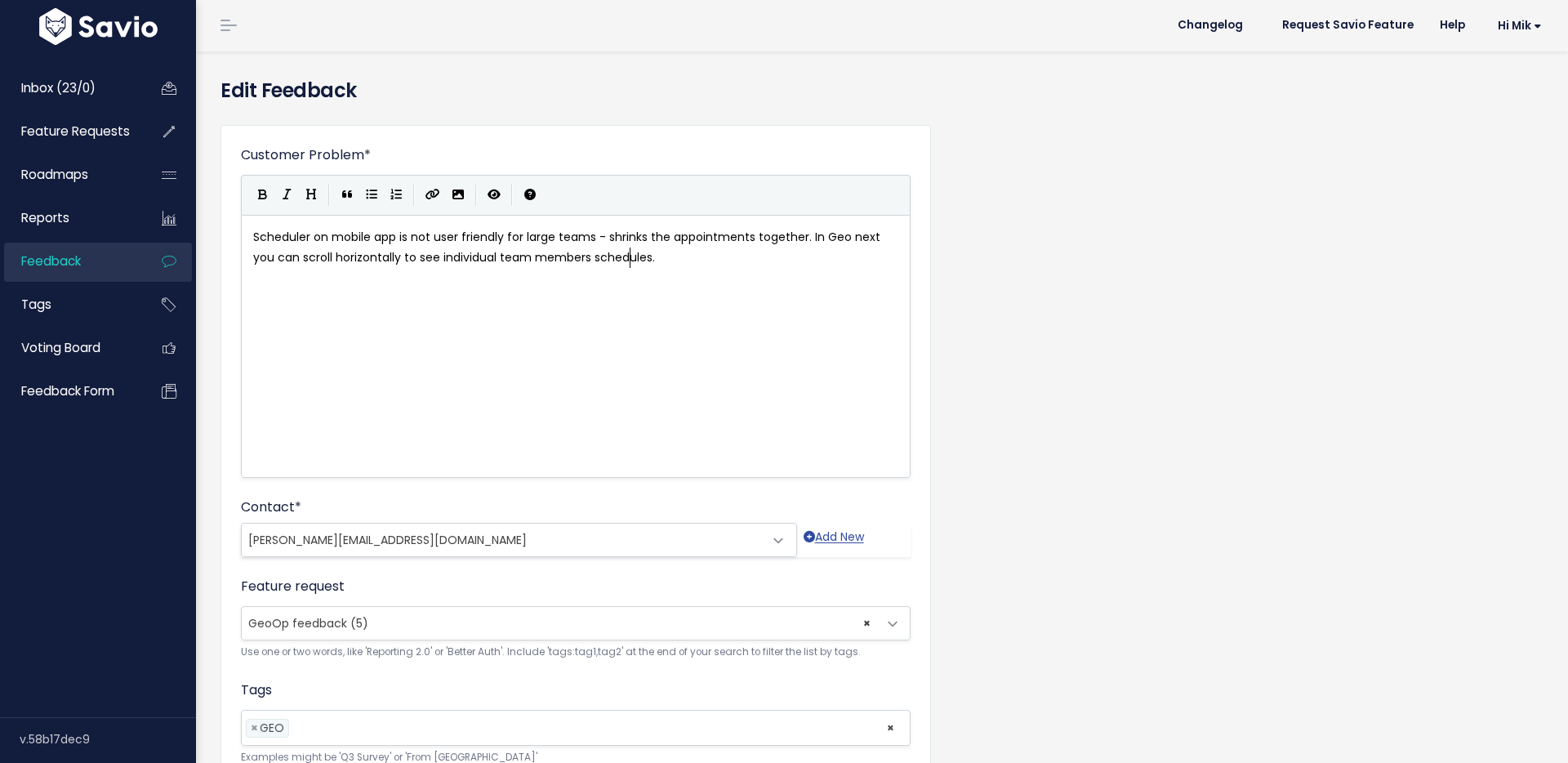
scroll to position [137, 0]
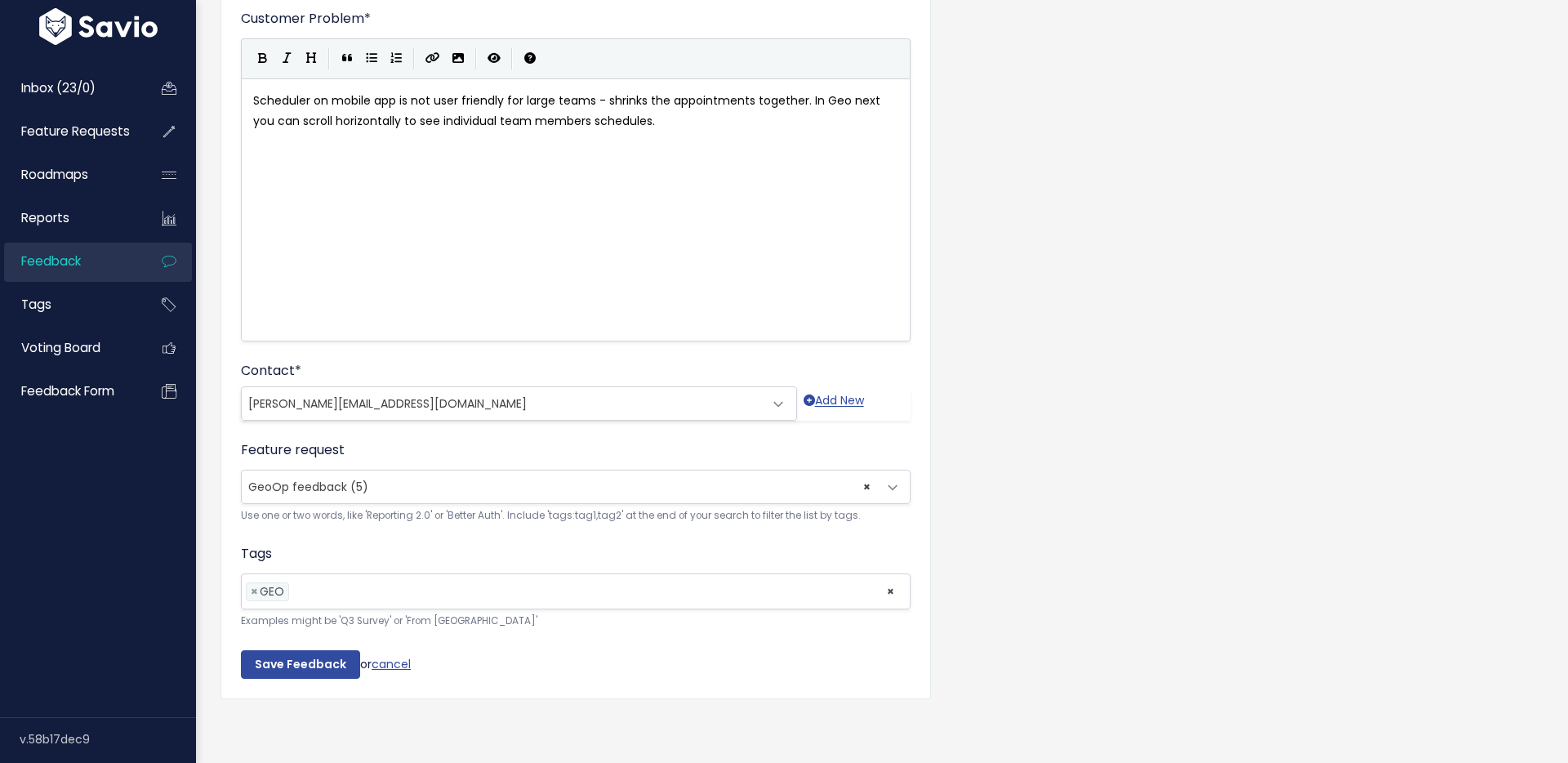
click at [401, 489] on span "× GeoOp feedback (5)" at bounding box center [559, 487] width 635 height 33
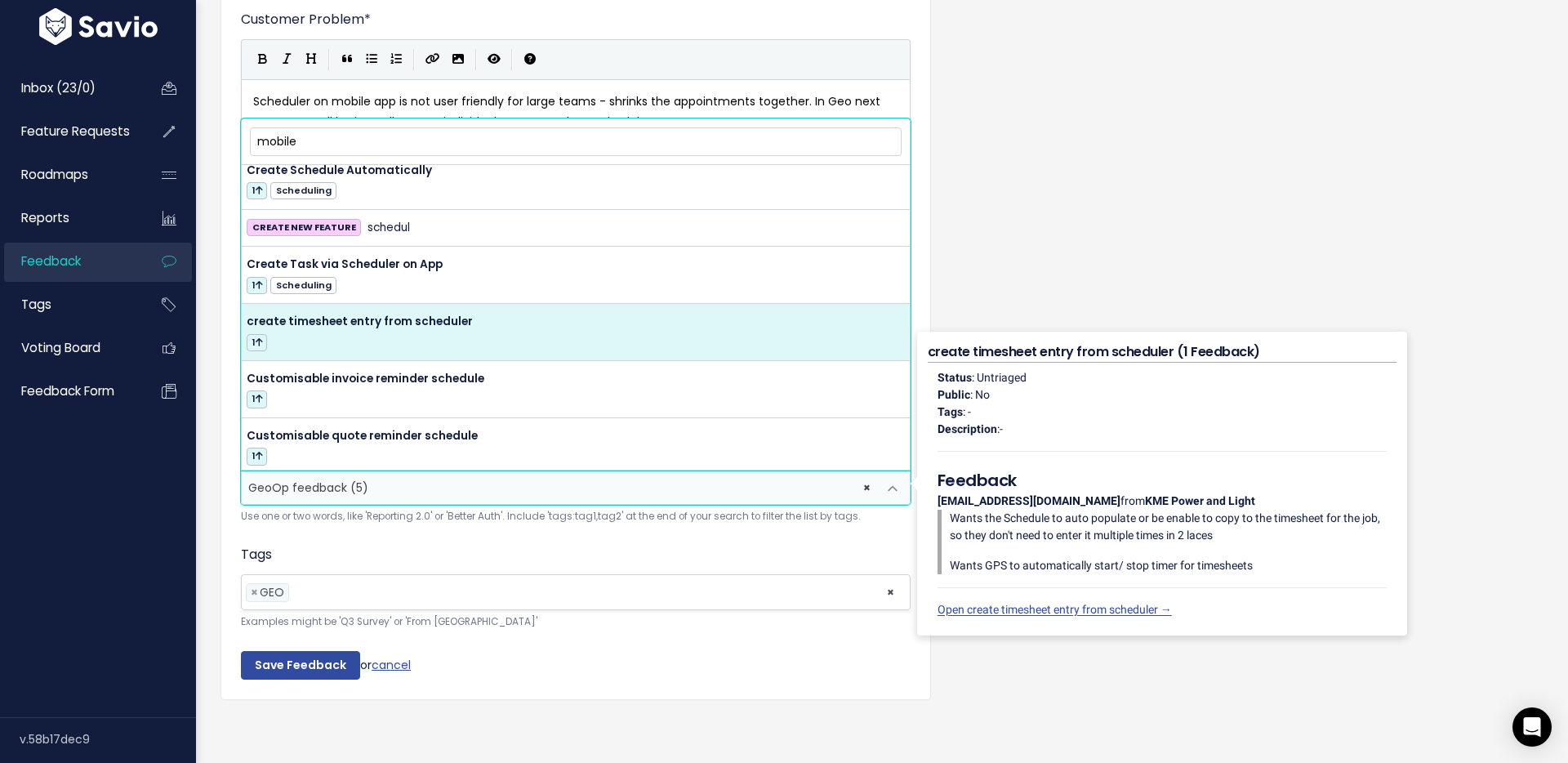
scroll to position [0, 0]
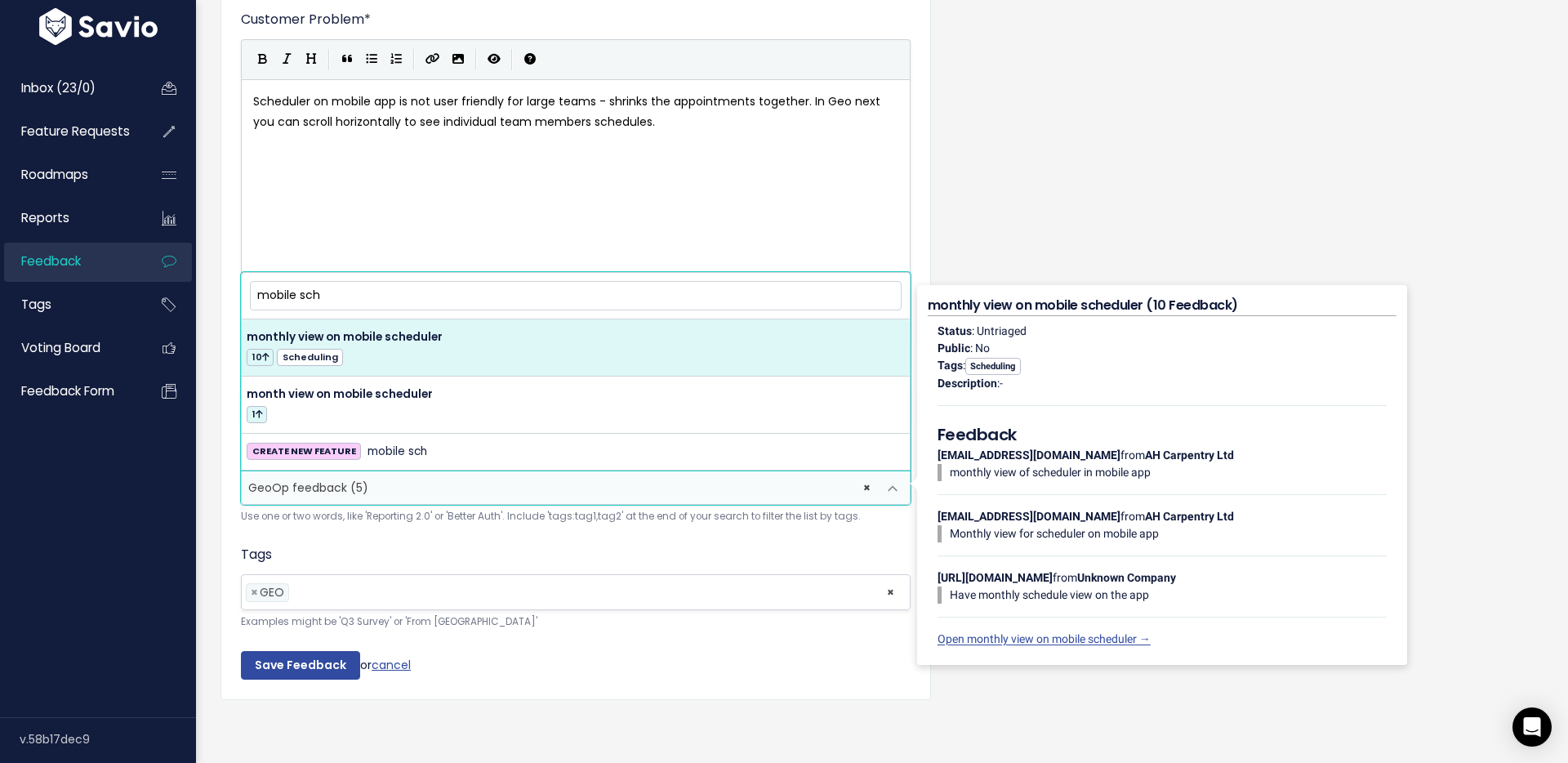
drag, startPoint x: 289, startPoint y: 298, endPoint x: 236, endPoint y: 299, distance: 53.0
click at [236, 299] on body "Inbox (23/0) Feature Requests Roadmaps ×" at bounding box center [784, 313] width 1568 height 900
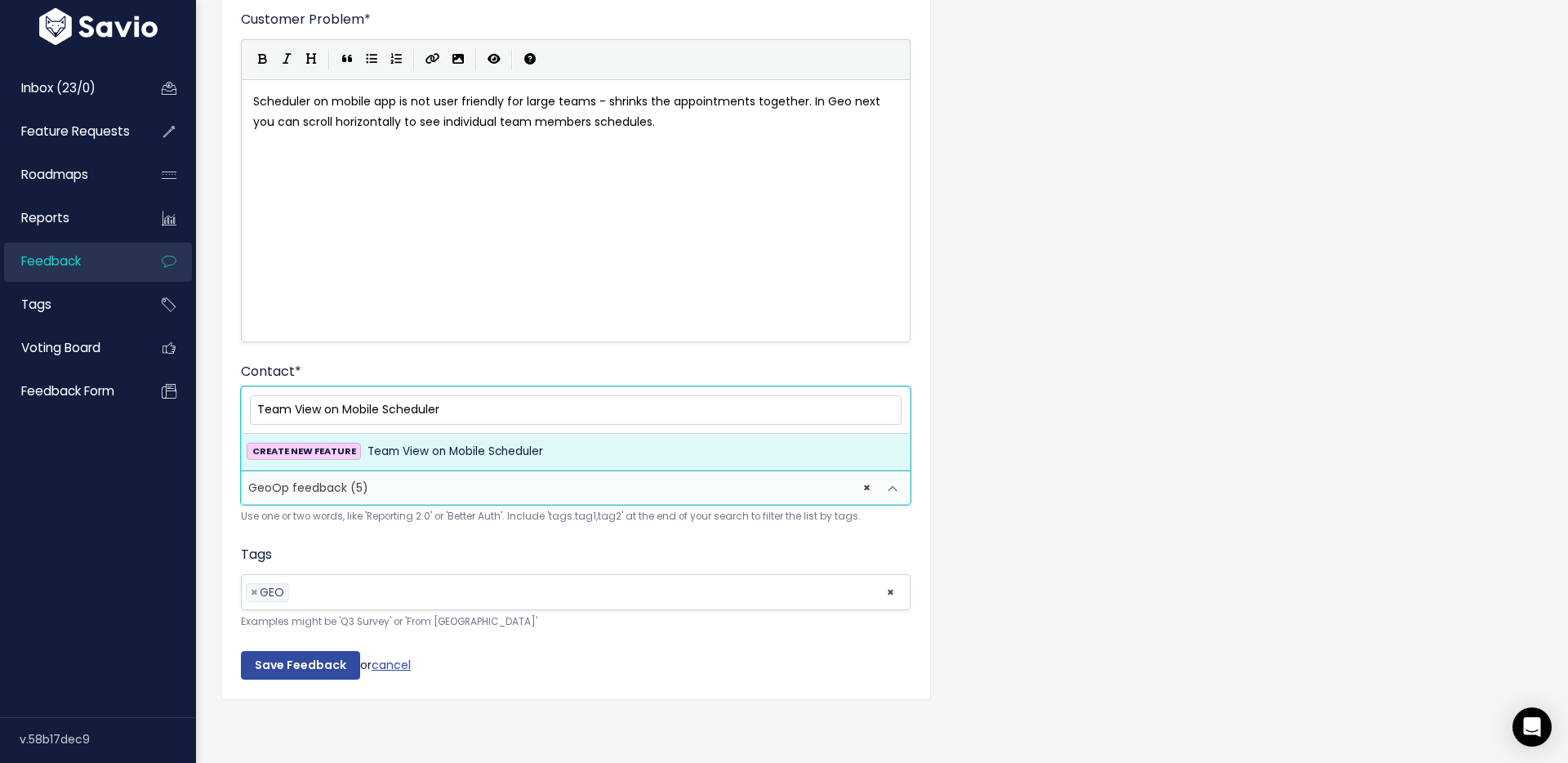
click at [260, 408] on input "Team View on Mobile Scheduler" at bounding box center [576, 409] width 652 height 29
type input "Scrolling Team View on Mobile Scheduler"
click at [411, 450] on span "Scrolling Team View on Mobile Scheduler" at bounding box center [479, 451] width 225 height 19
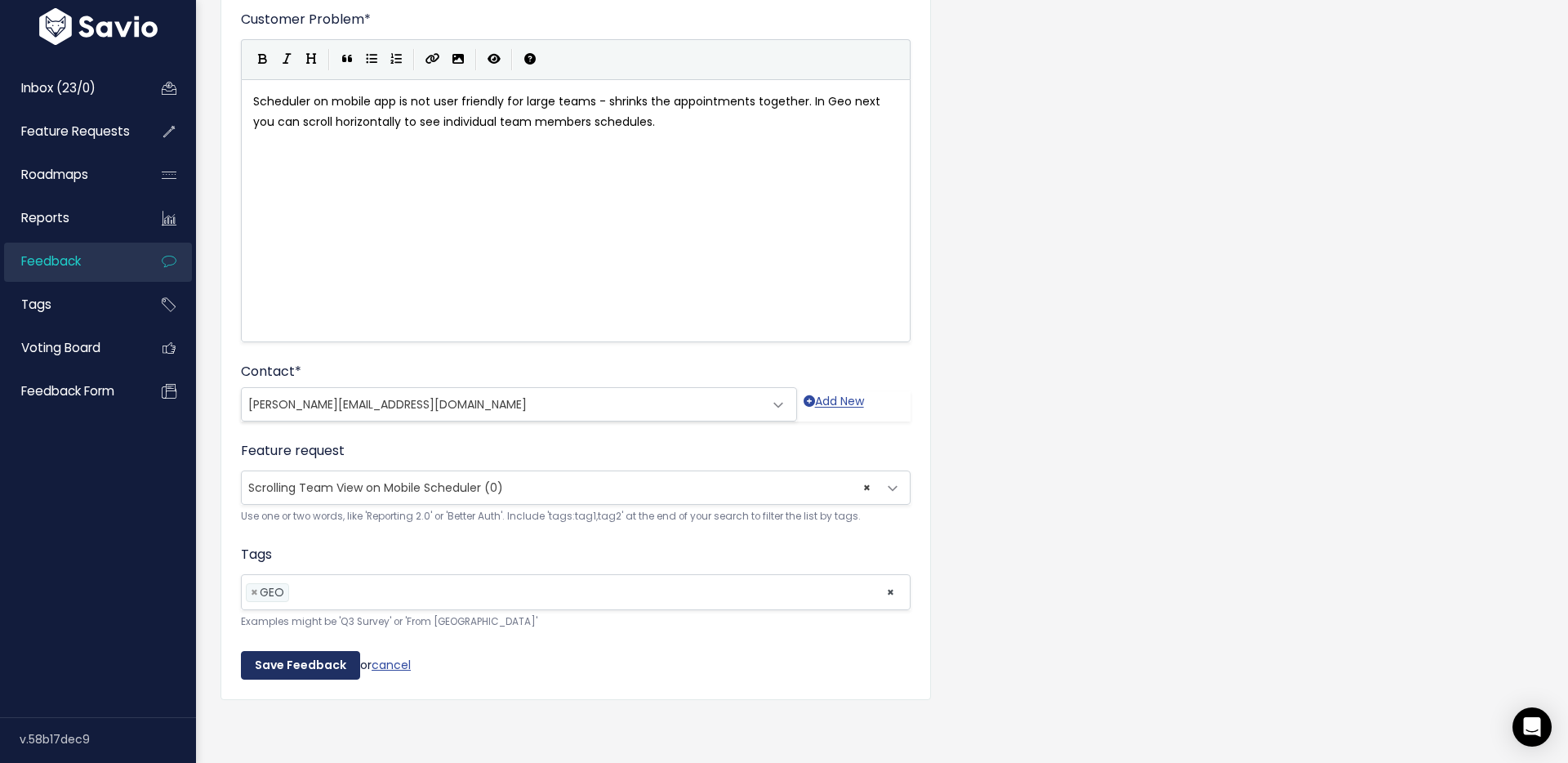
click at [287, 665] on input "Save Feedback" at bounding box center [300, 665] width 120 height 30
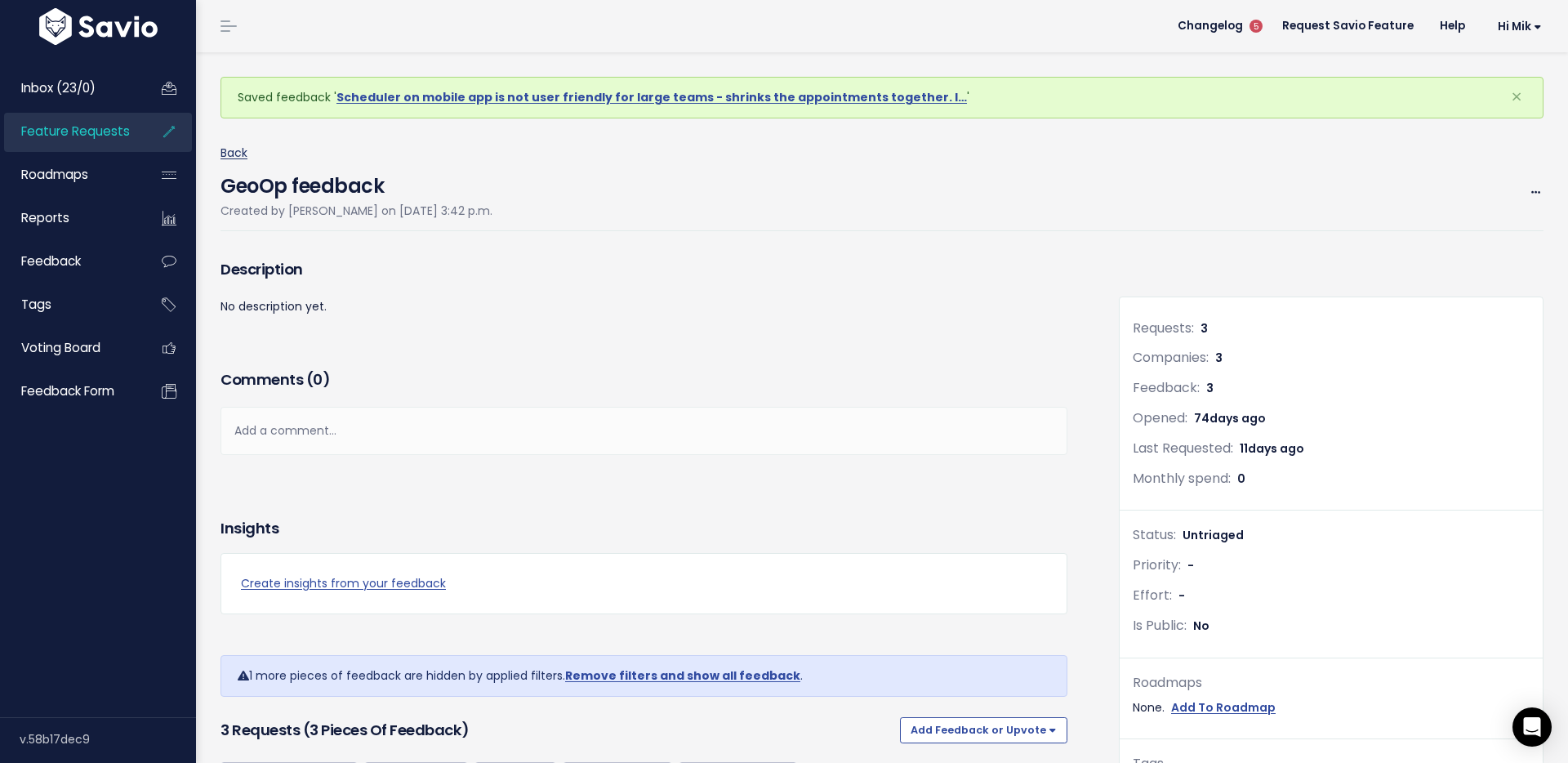
click at [236, 151] on link "Back" at bounding box center [234, 152] width 27 height 16
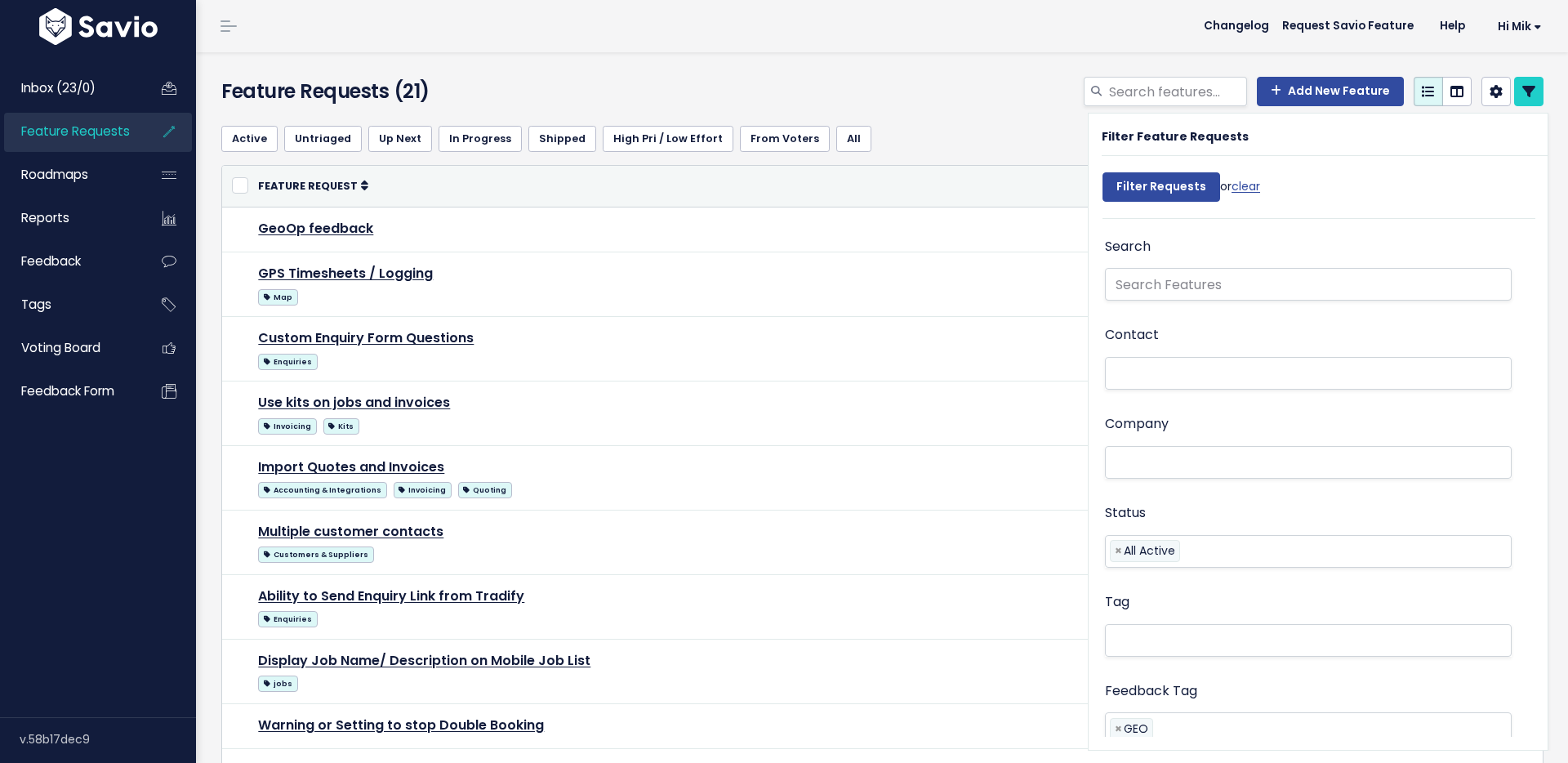
select select
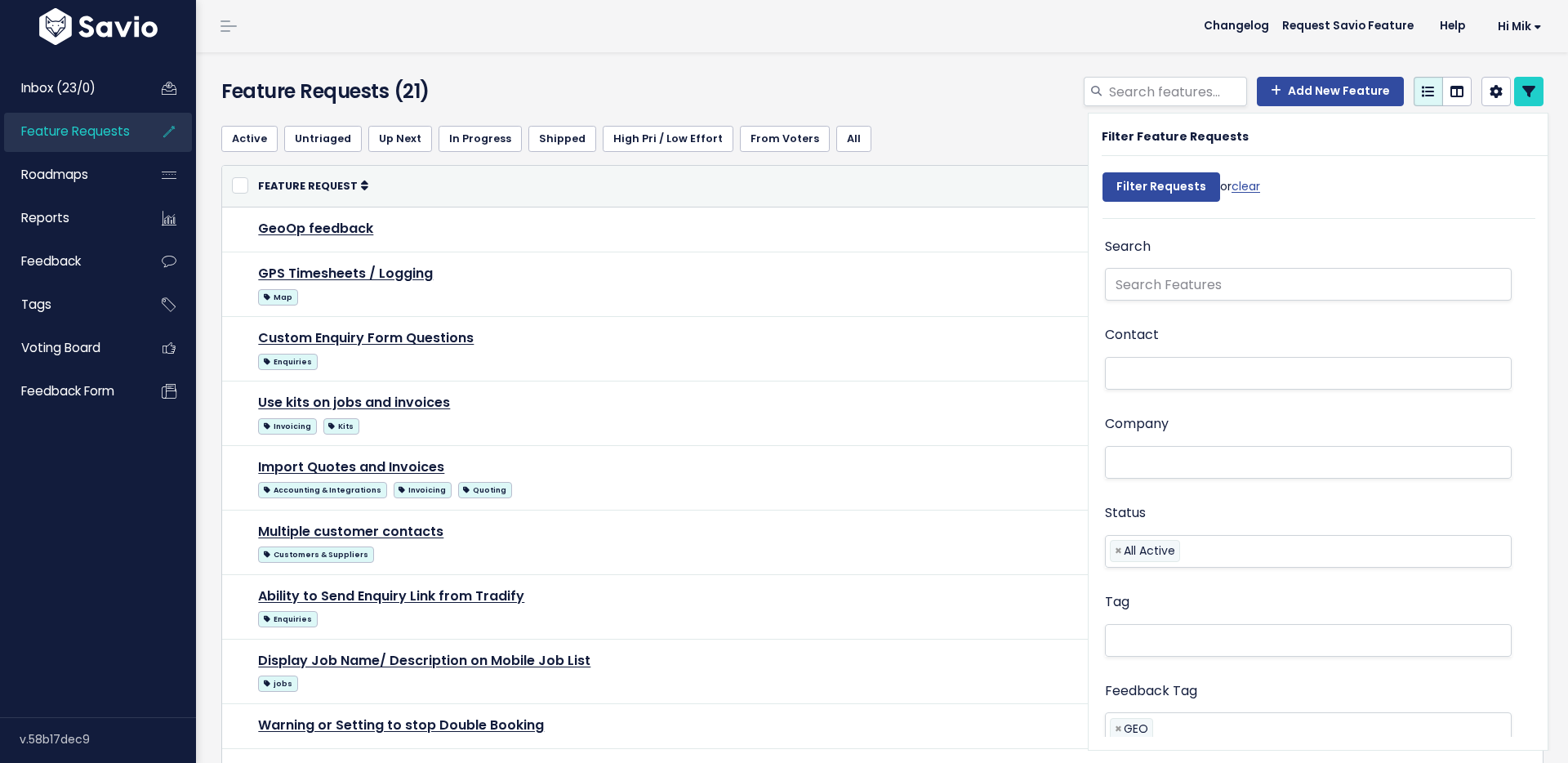
select select
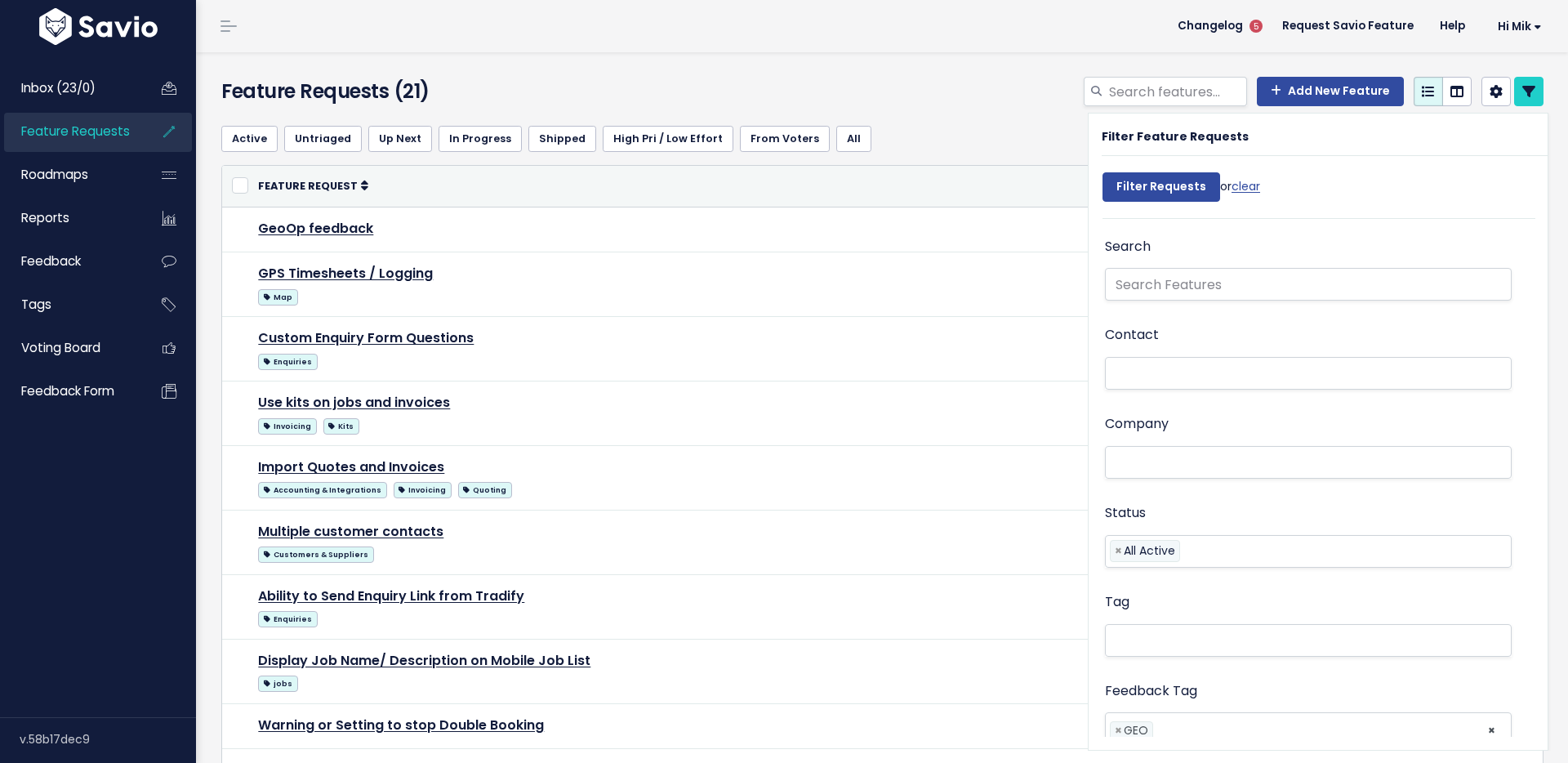
click at [985, 175] on th "Feature Request" at bounding box center [728, 185] width 959 height 41
click at [1535, 85] on icon at bounding box center [1529, 92] width 13 height 13
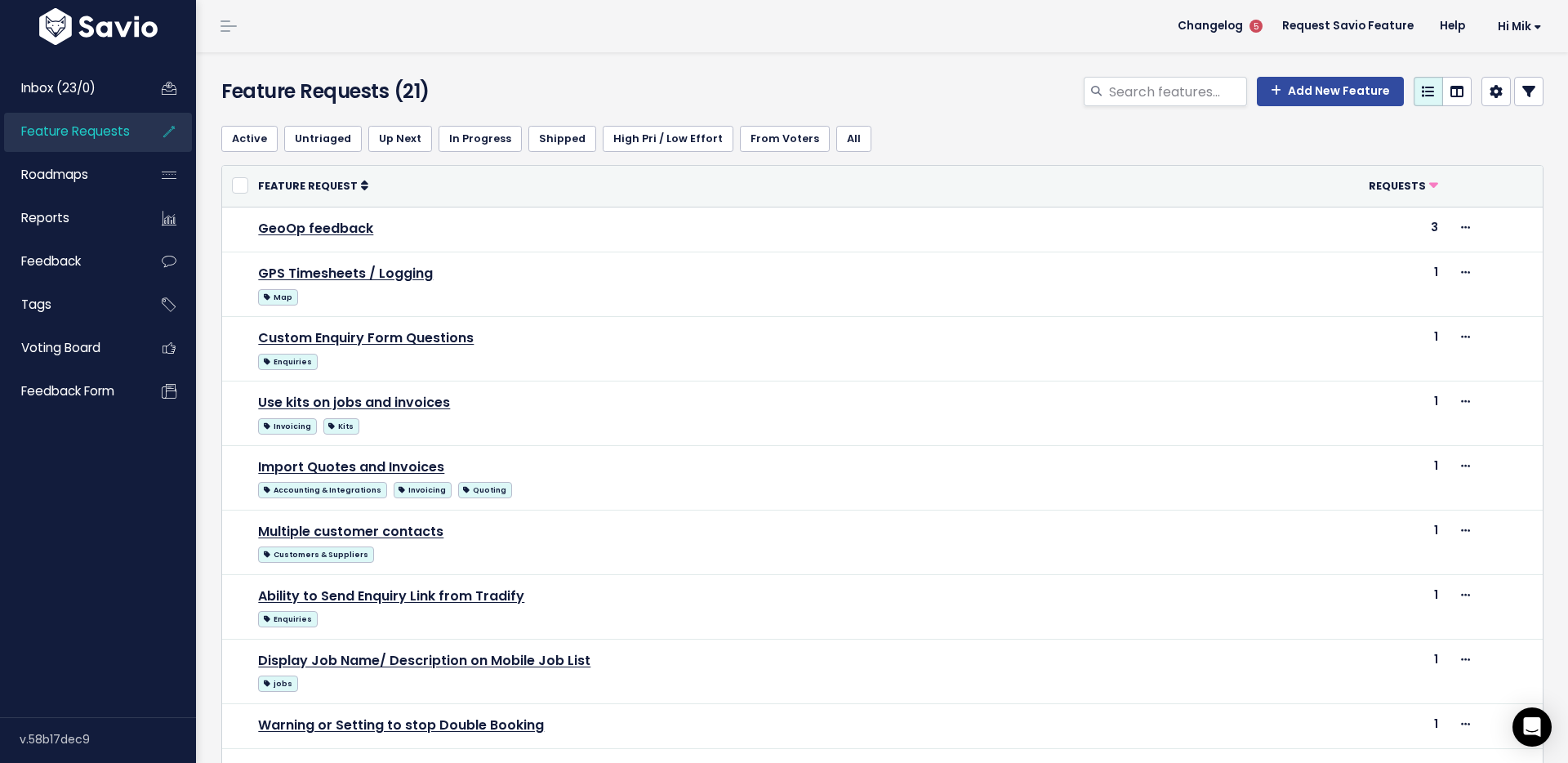
scroll to position [623, 0]
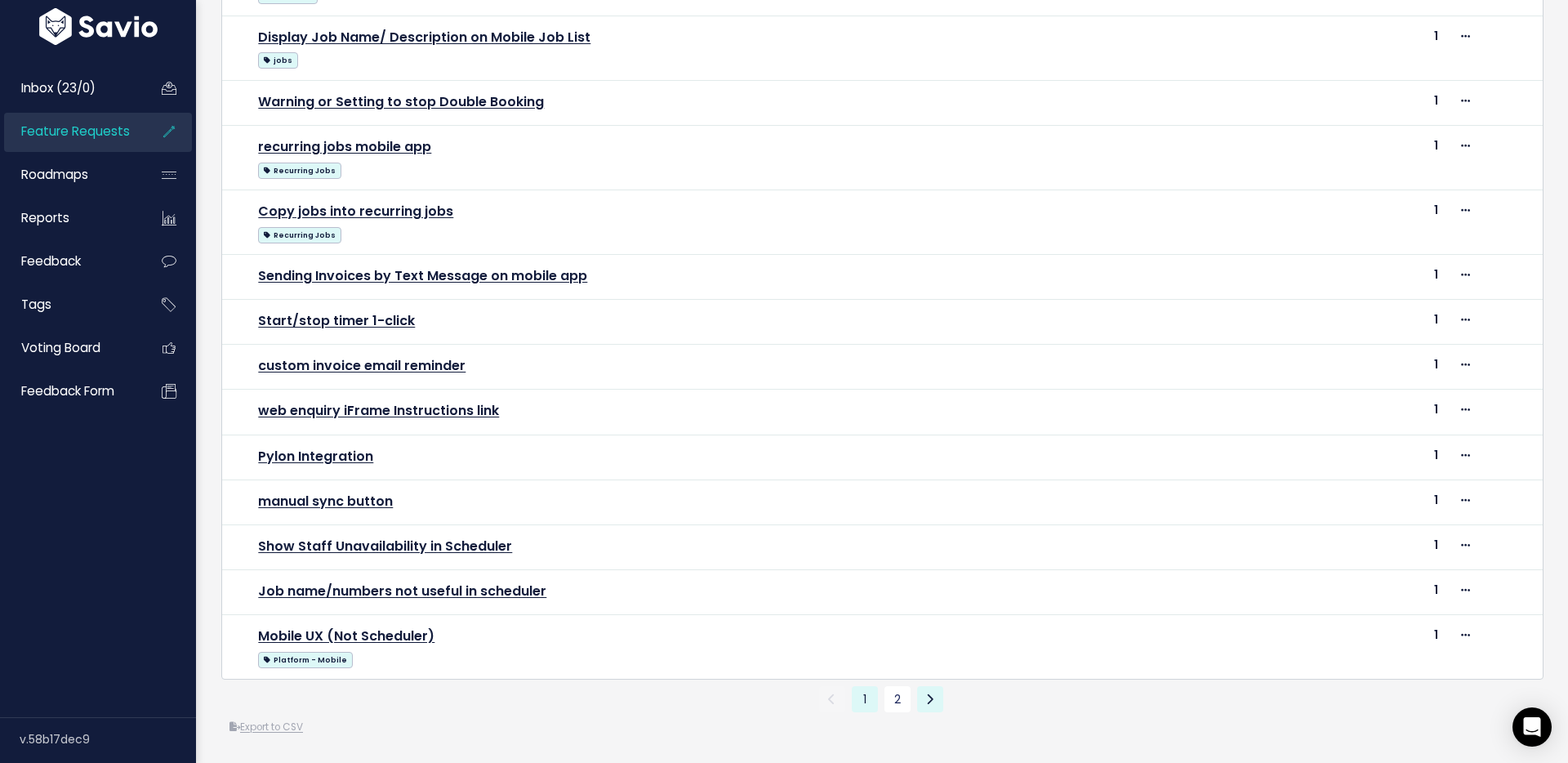
click at [930, 696] on icon at bounding box center [929, 699] width 8 height 11
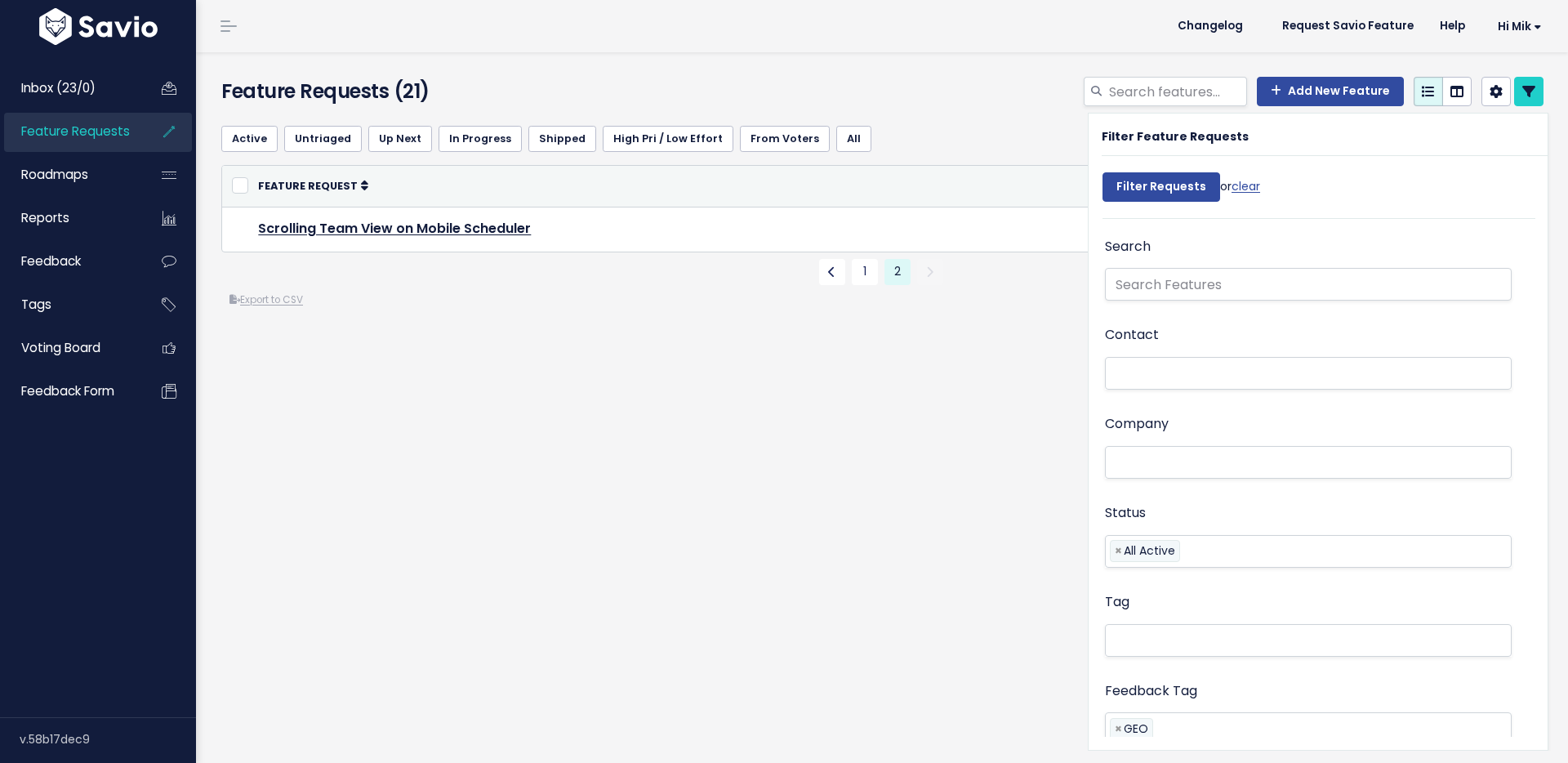
select select
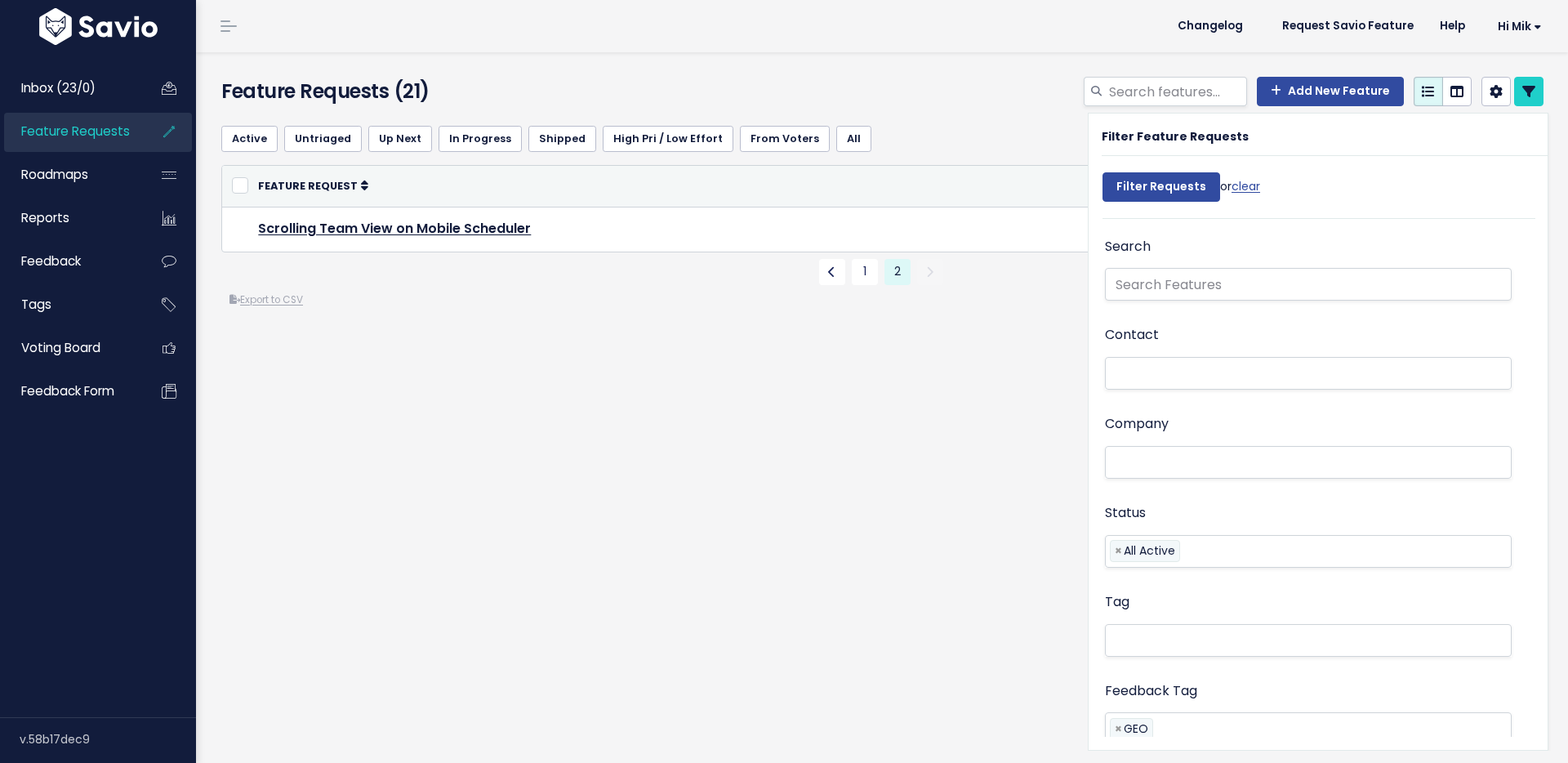
select select
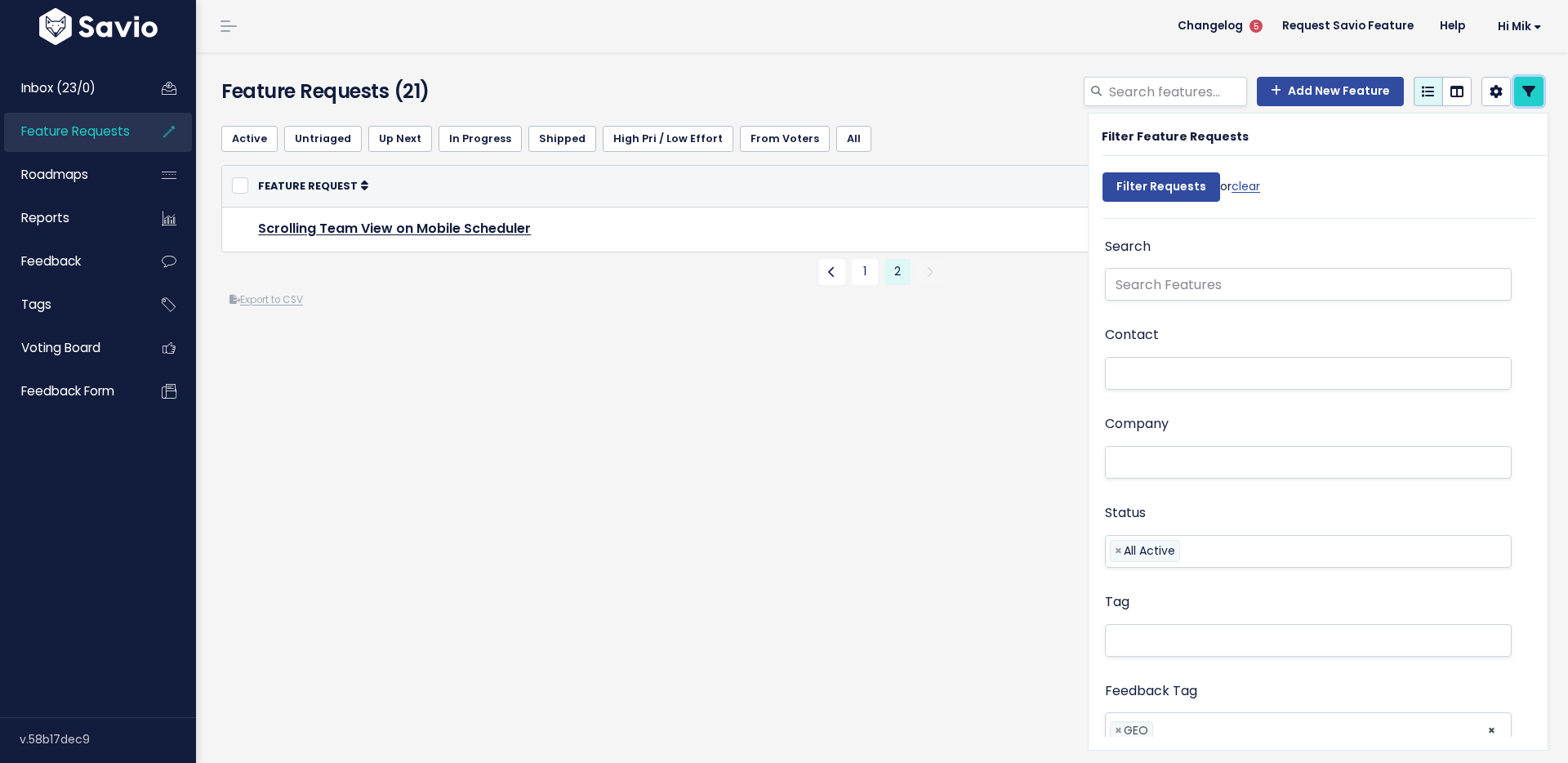
click at [1531, 93] on icon at bounding box center [1529, 92] width 13 height 13
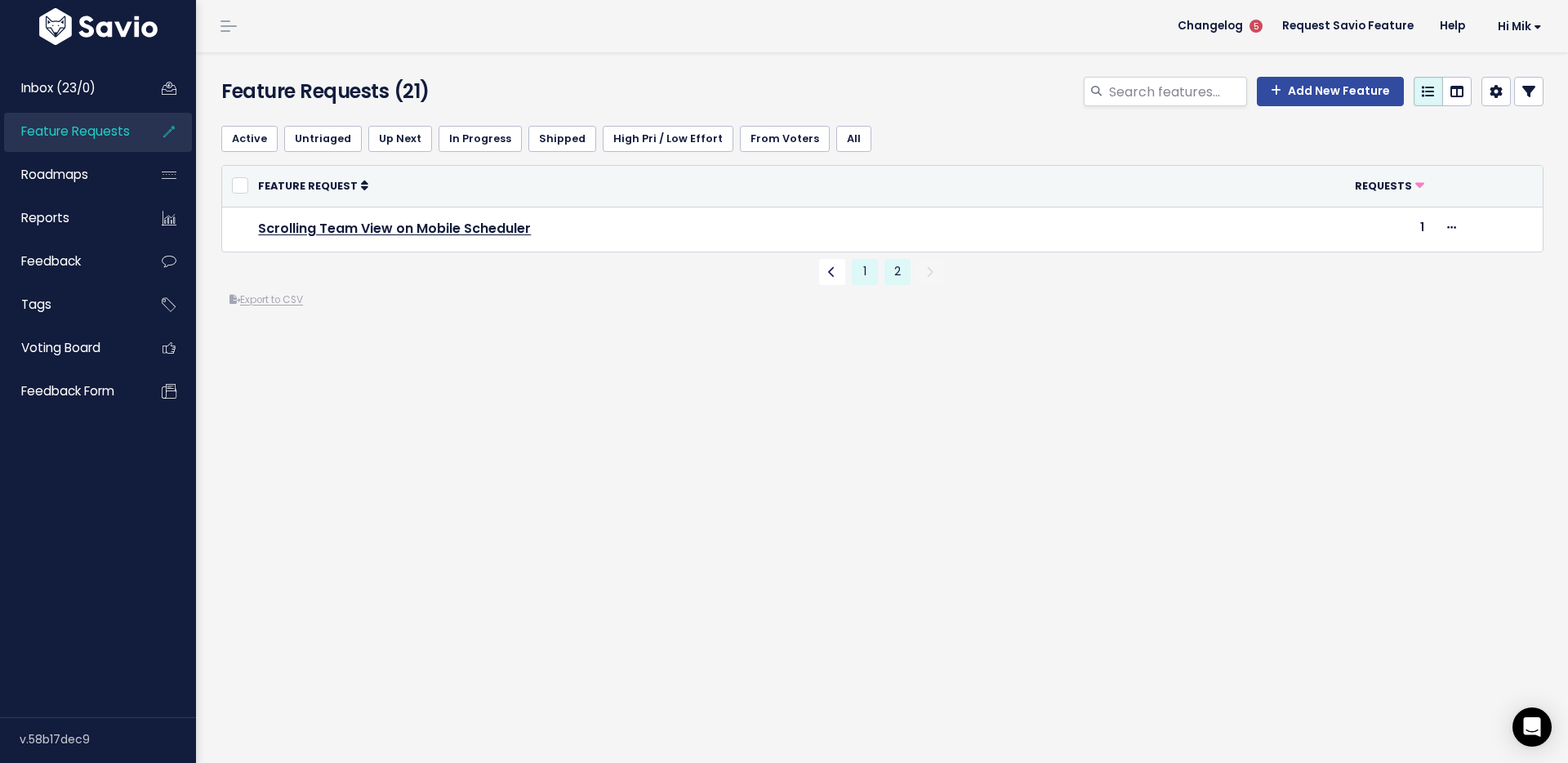
click at [867, 270] on link "1" at bounding box center [864, 272] width 26 height 26
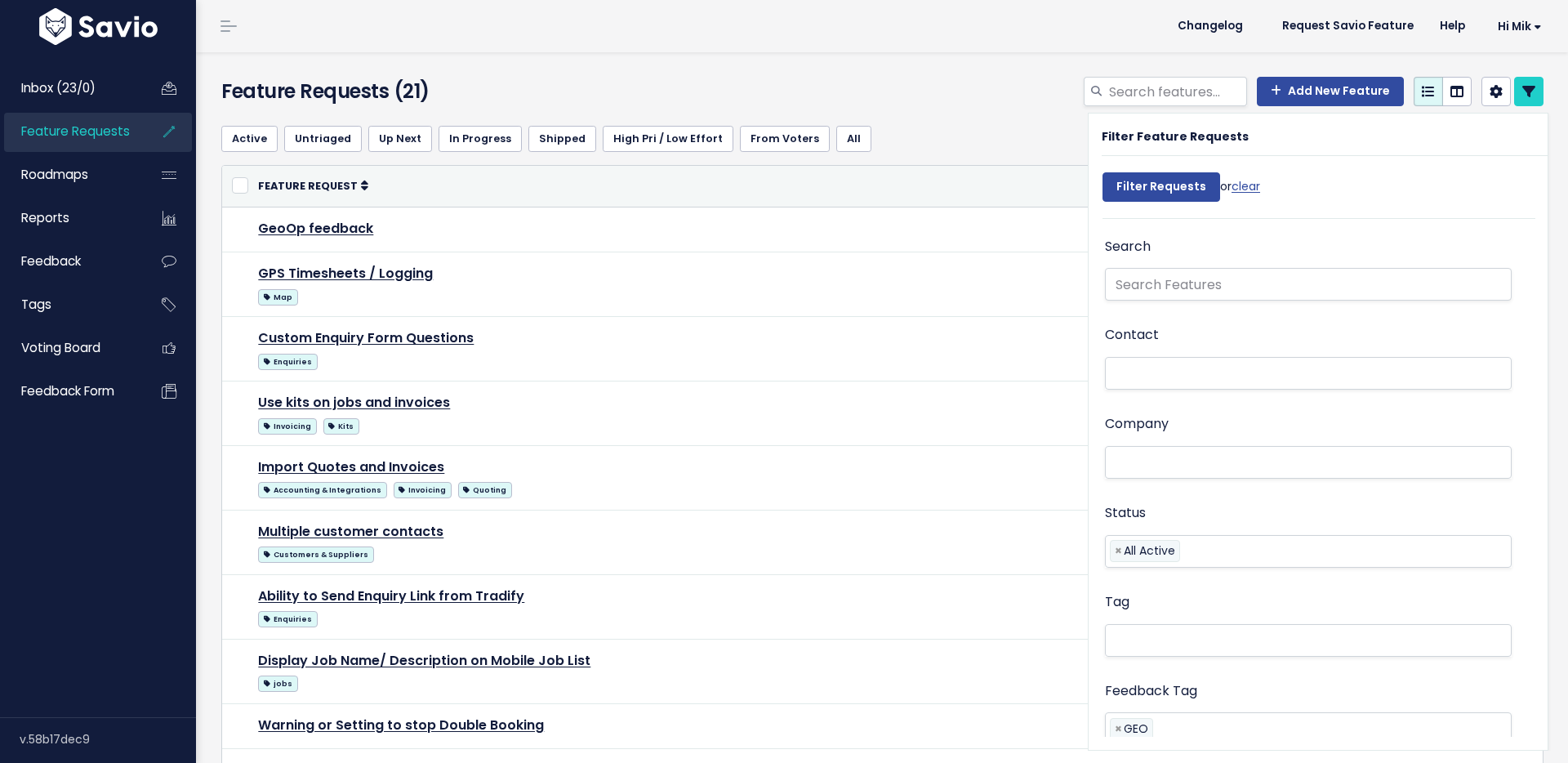
select select
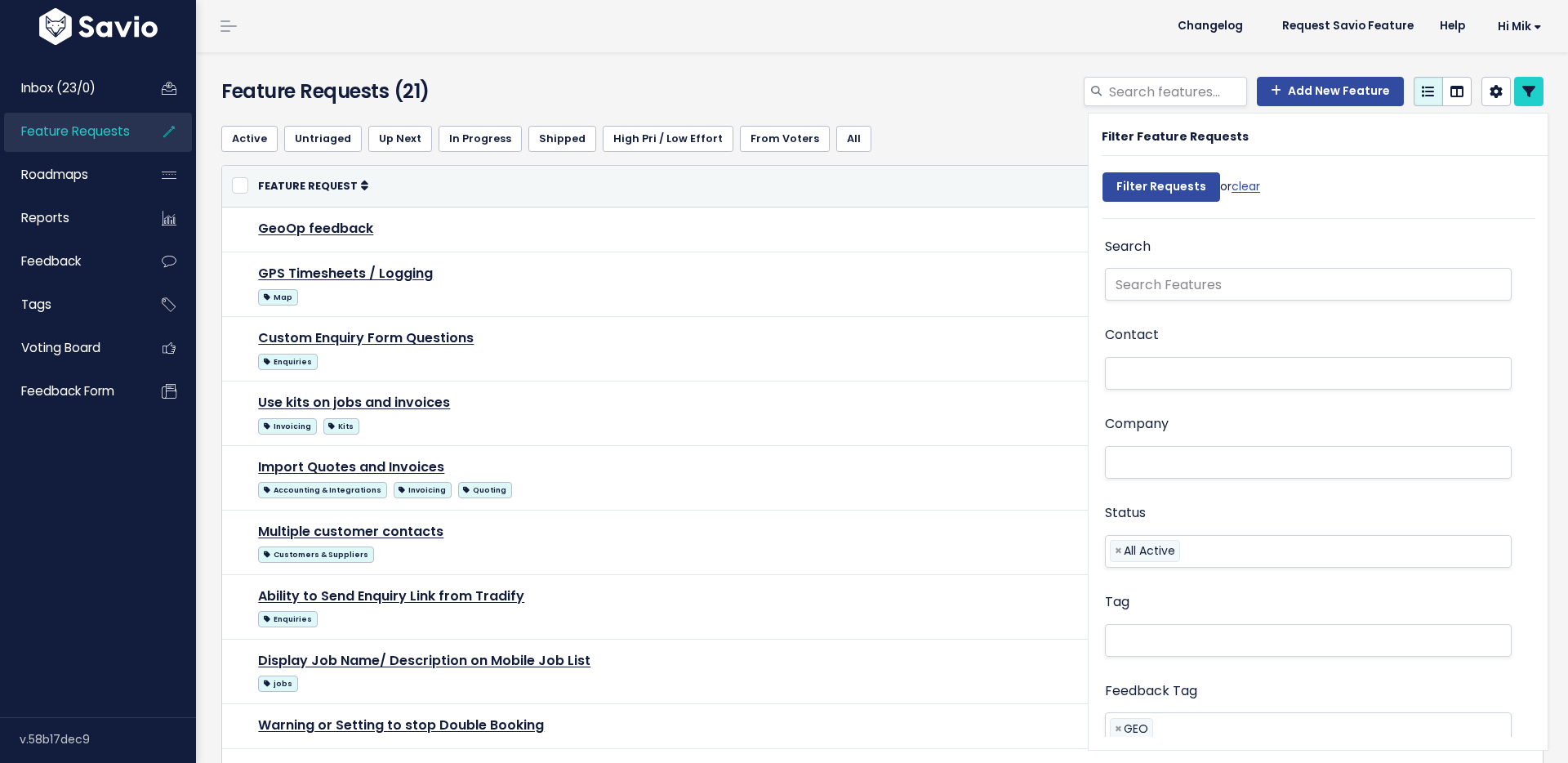
select select
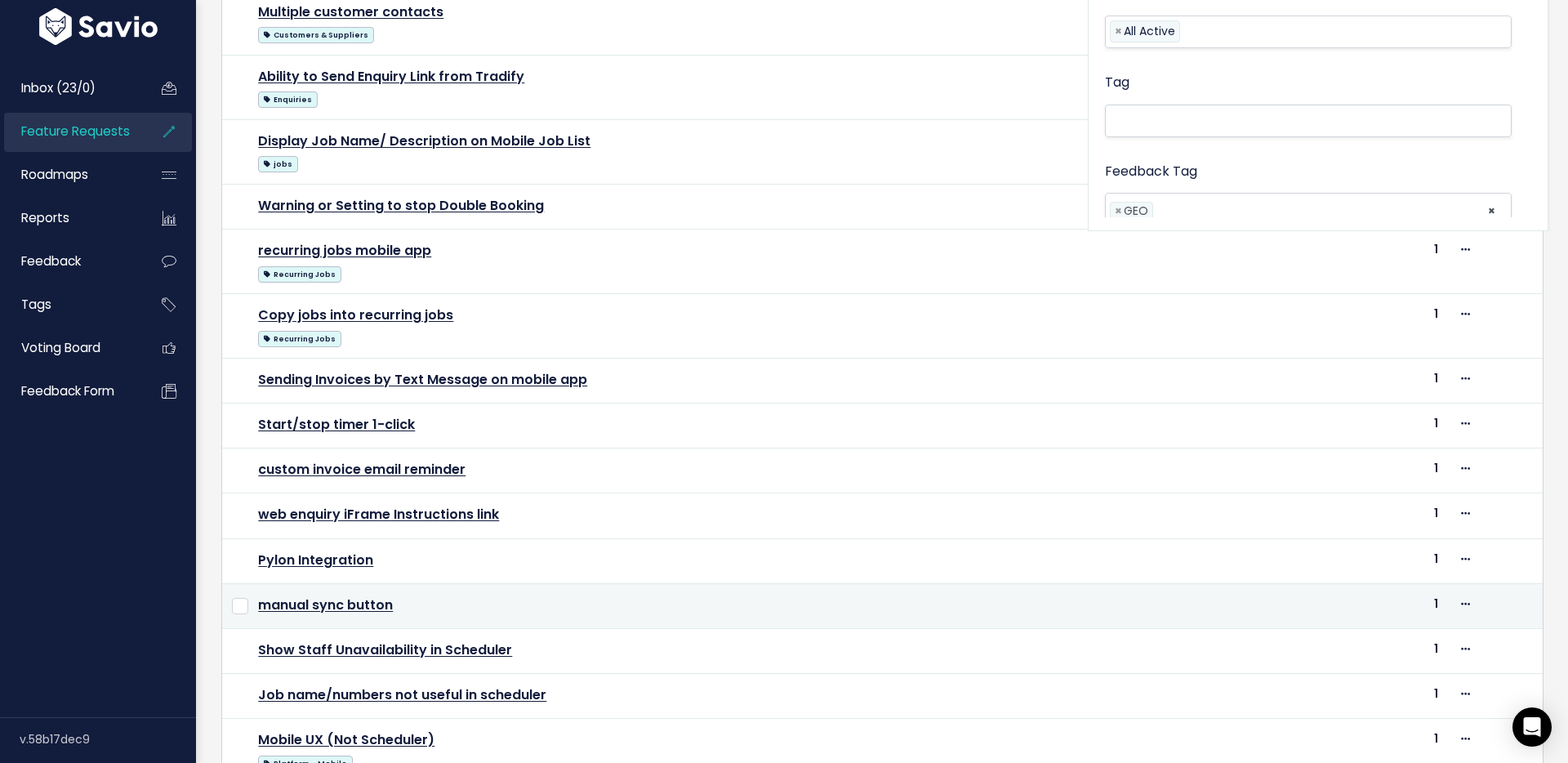
scroll to position [623, 0]
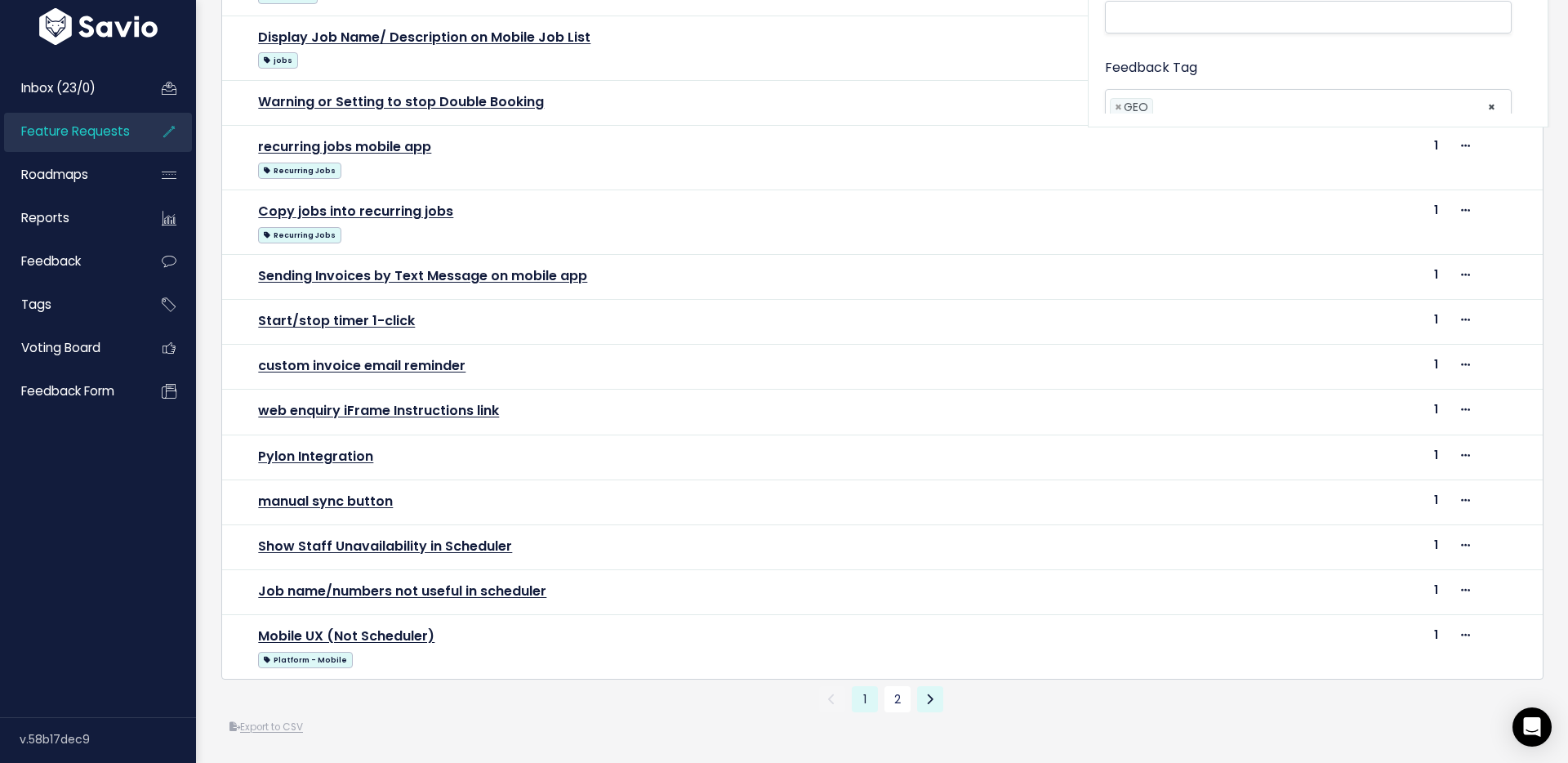
click at [929, 695] on icon at bounding box center [929, 699] width 8 height 11
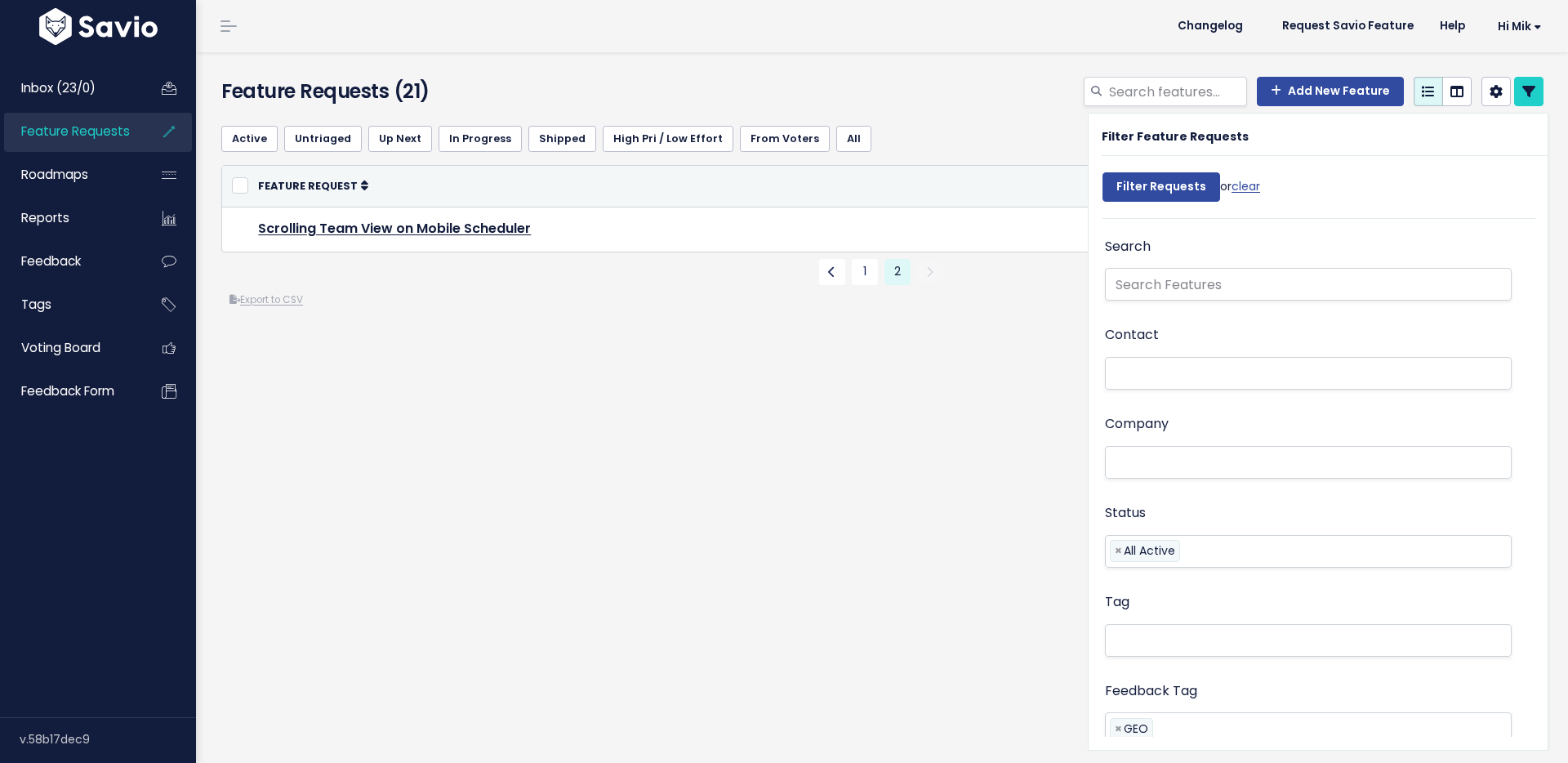
select select
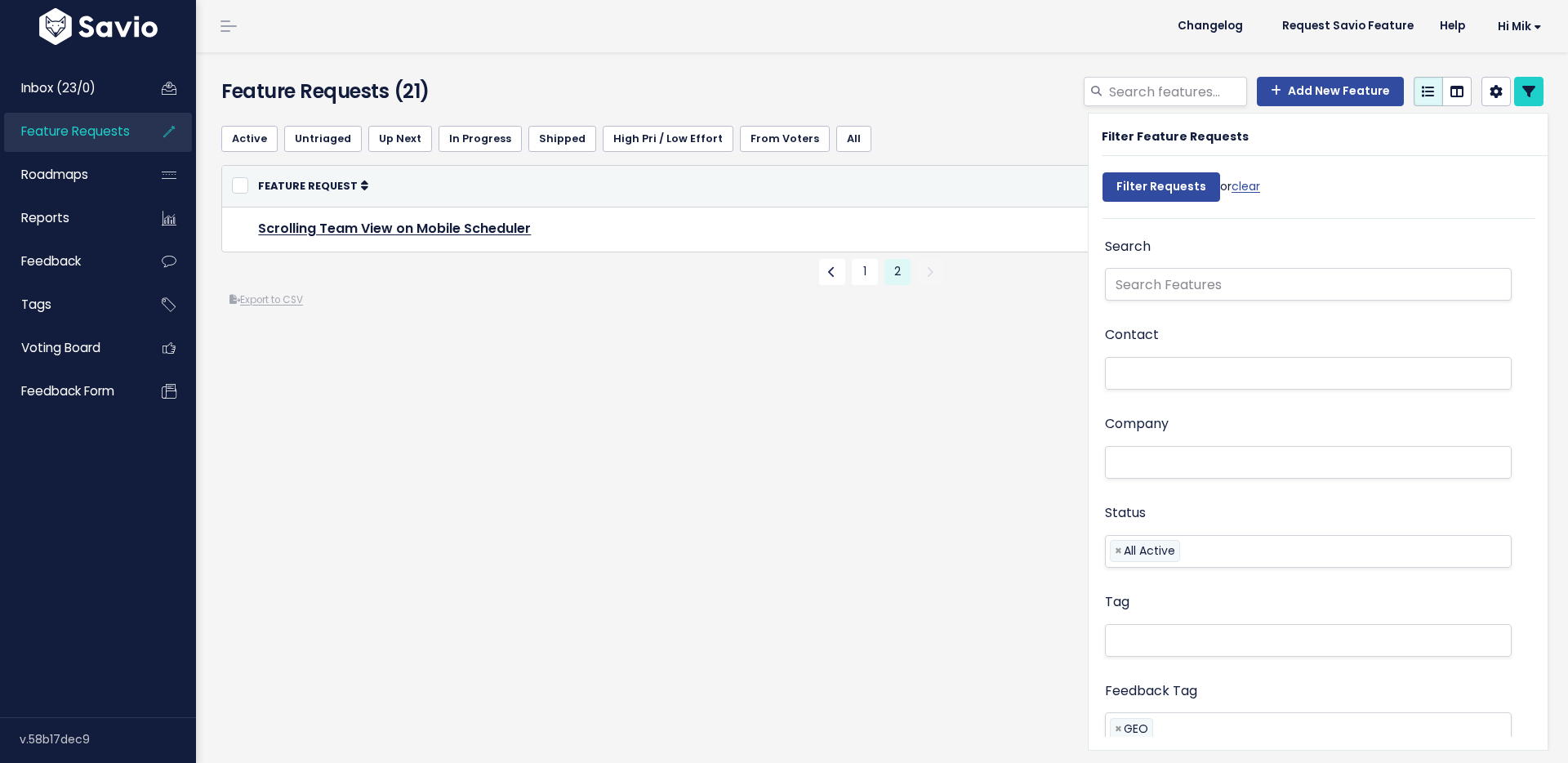
select select
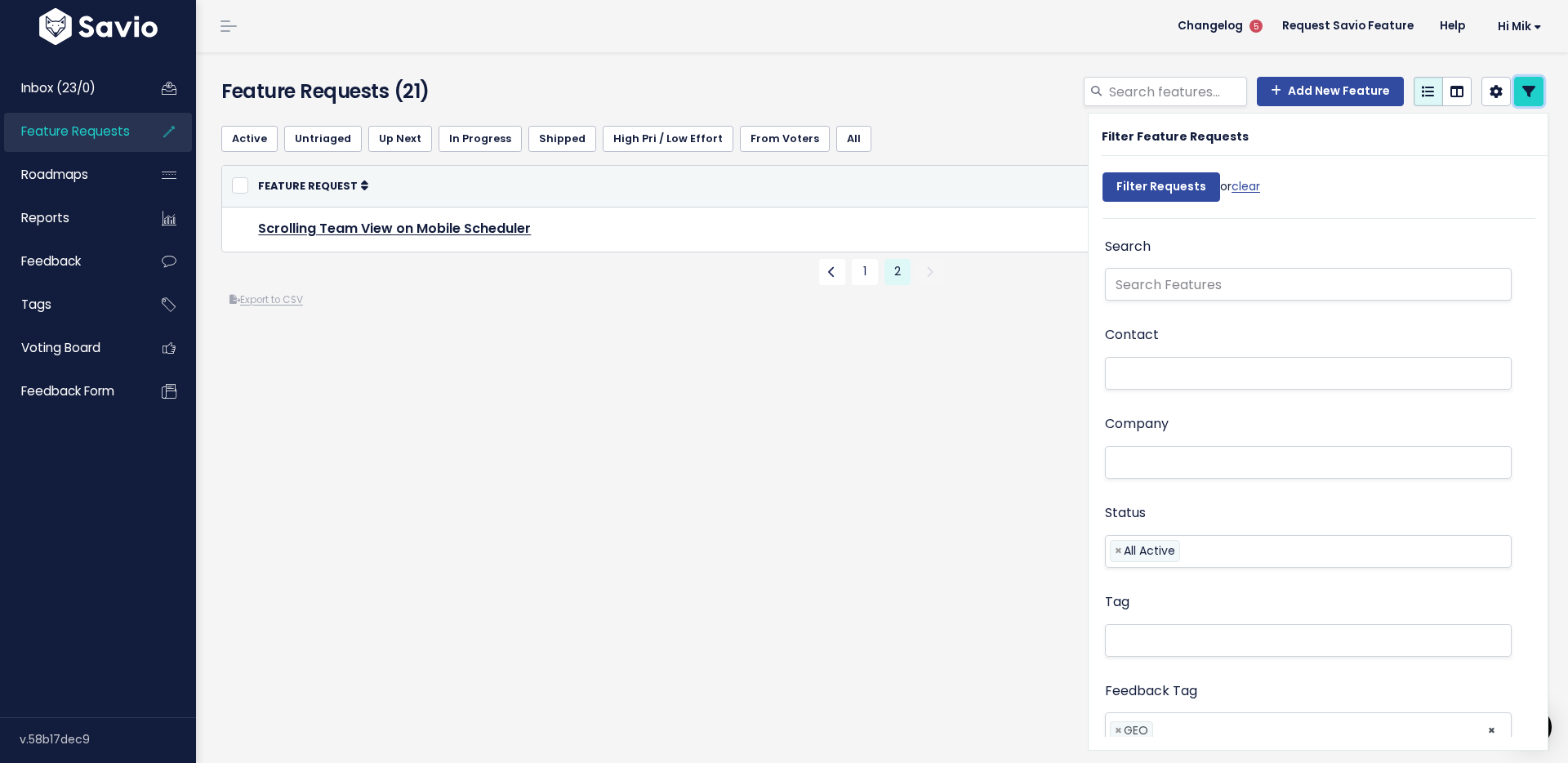
click at [1520, 87] on link at bounding box center [1528, 91] width 30 height 30
